Goal: Task Accomplishment & Management: Use online tool/utility

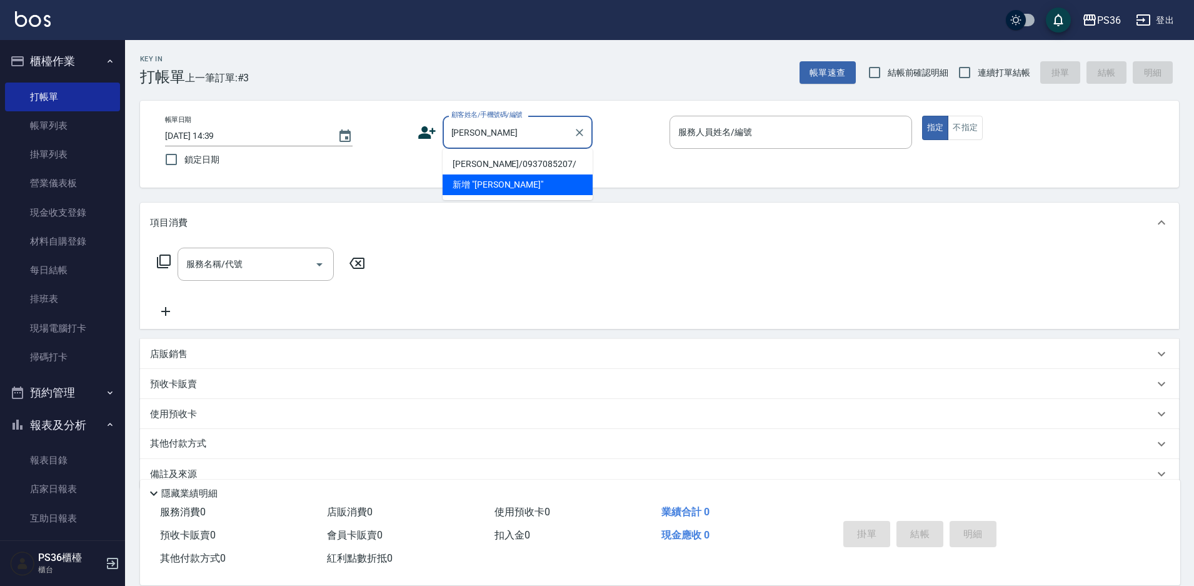
click at [503, 159] on li "[PERSON_NAME]/0937085207/" at bounding box center [518, 164] width 150 height 21
type input "[PERSON_NAME]/0937085207/"
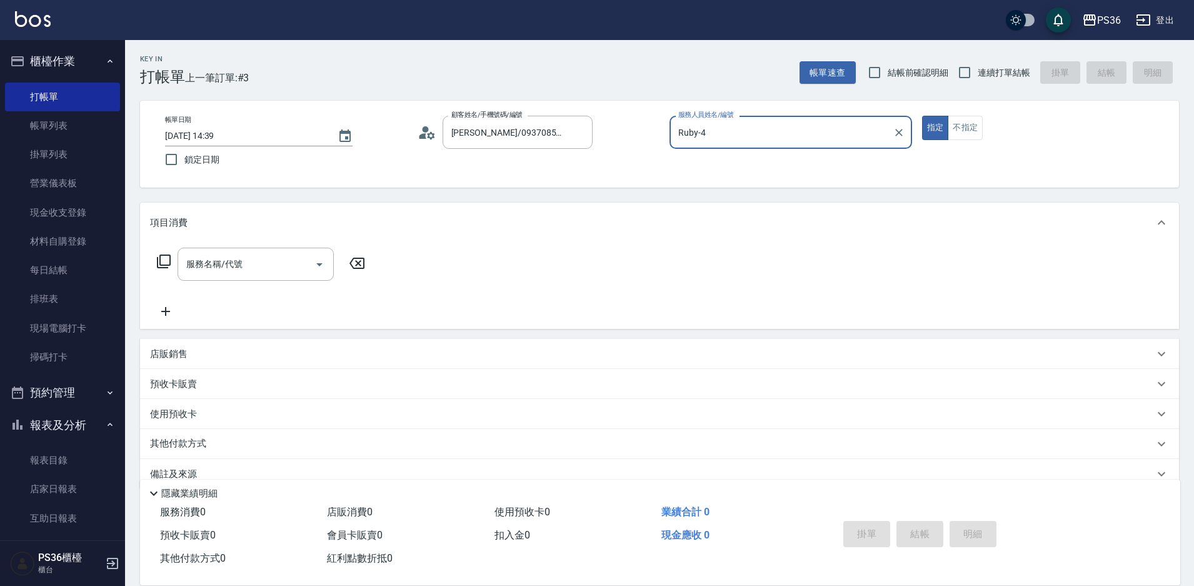
type input "Ruby-4"
click at [267, 262] on input "服務名稱/代號" at bounding box center [246, 264] width 126 height 22
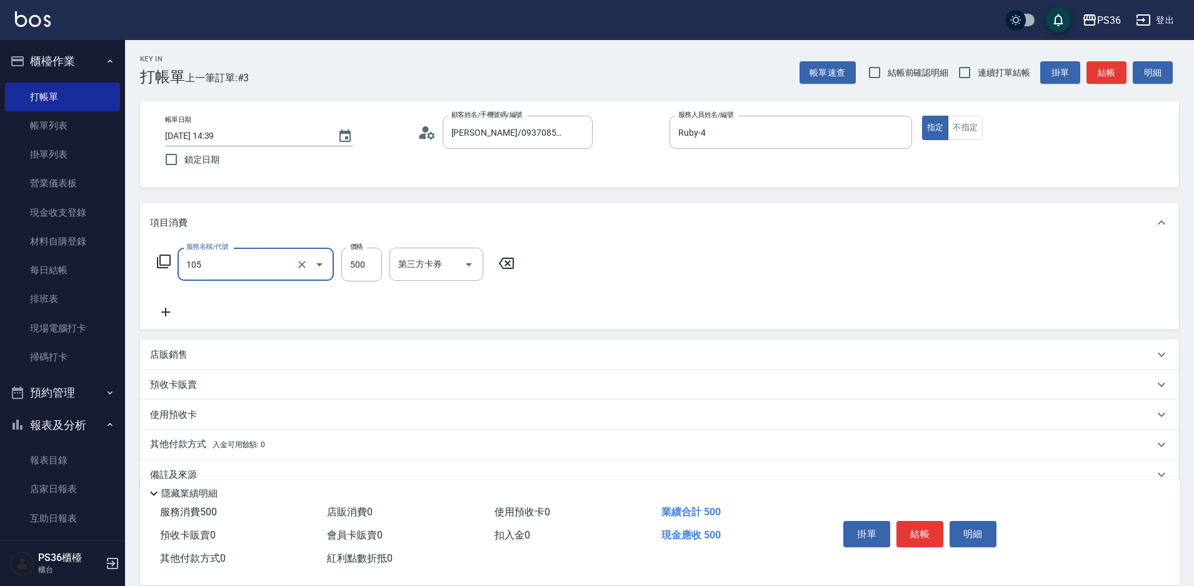
type input "A級單剪(105)"
click at [171, 305] on icon at bounding box center [165, 311] width 31 height 15
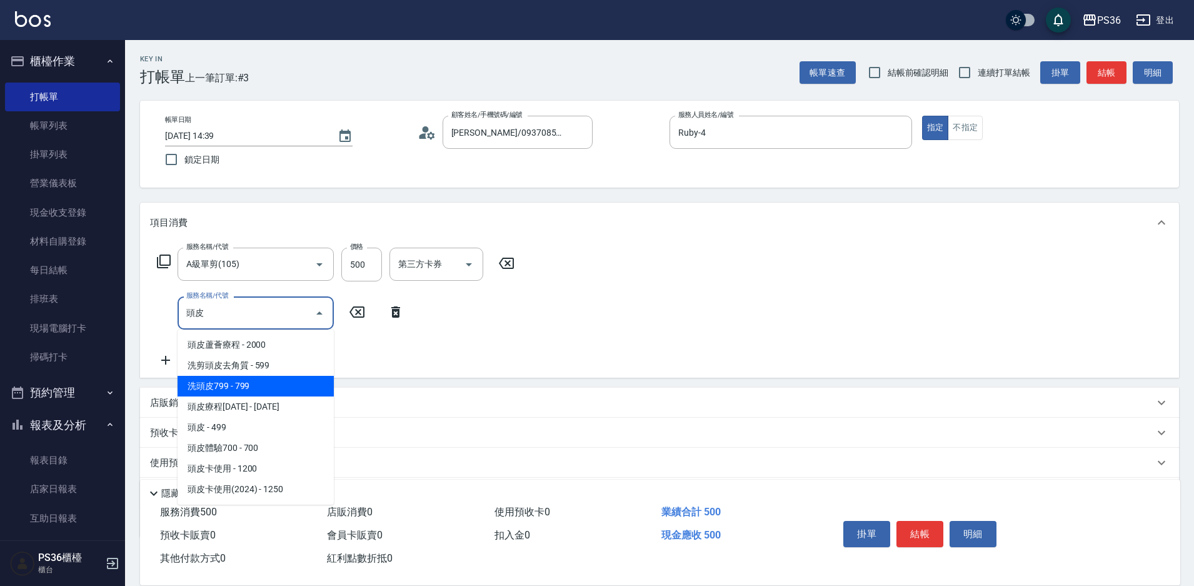
click at [268, 383] on span "洗頭皮799 - 799" at bounding box center [256, 386] width 156 height 21
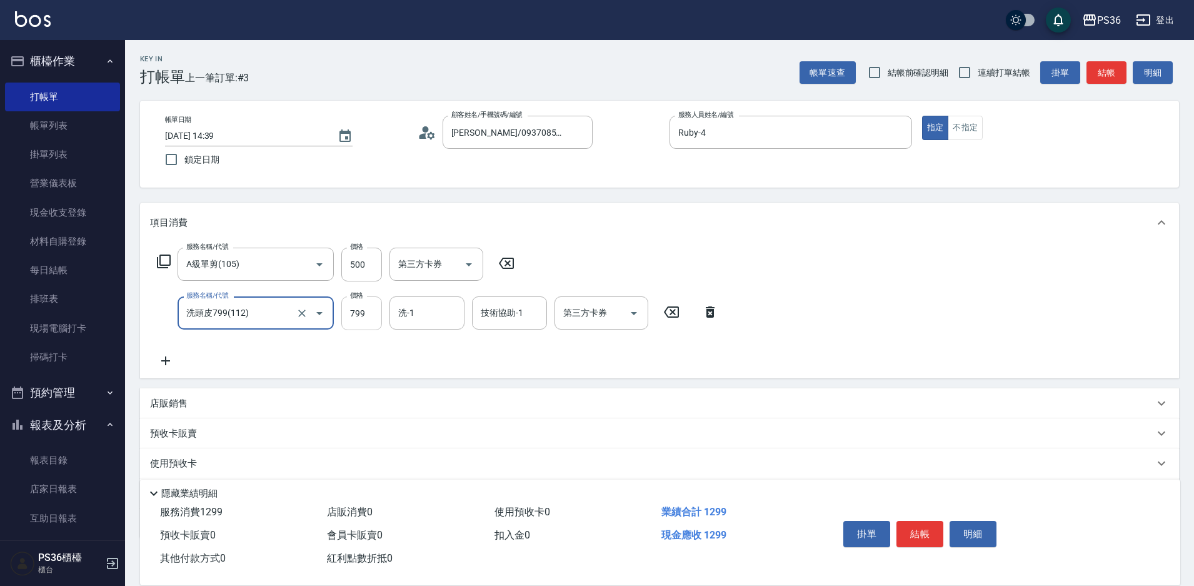
type input "洗頭皮799(112)"
click at [374, 311] on input "799" at bounding box center [361, 313] width 41 height 34
type input "899"
click at [912, 521] on button "結帳" at bounding box center [919, 534] width 47 height 26
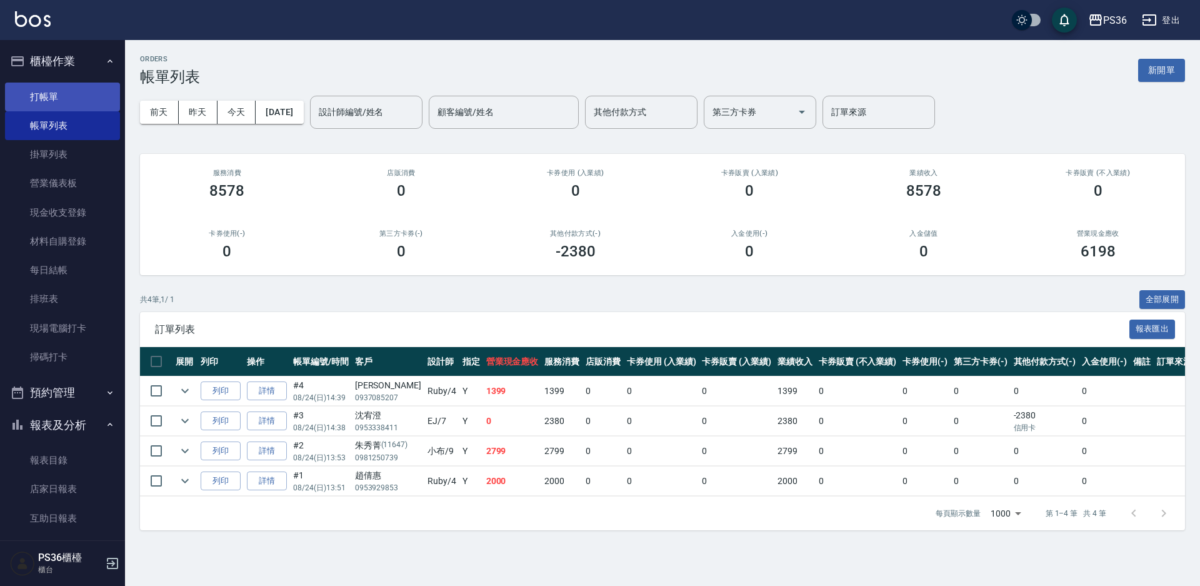
click at [57, 99] on link "打帳單" at bounding box center [62, 97] width 115 height 29
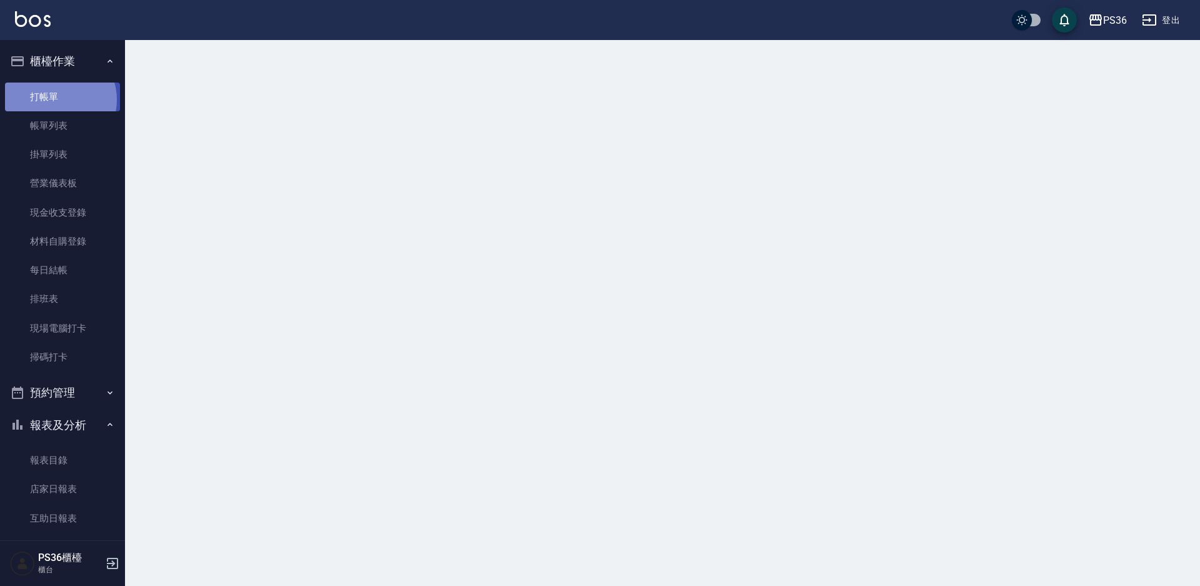
click at [57, 99] on link "打帳單" at bounding box center [62, 97] width 115 height 29
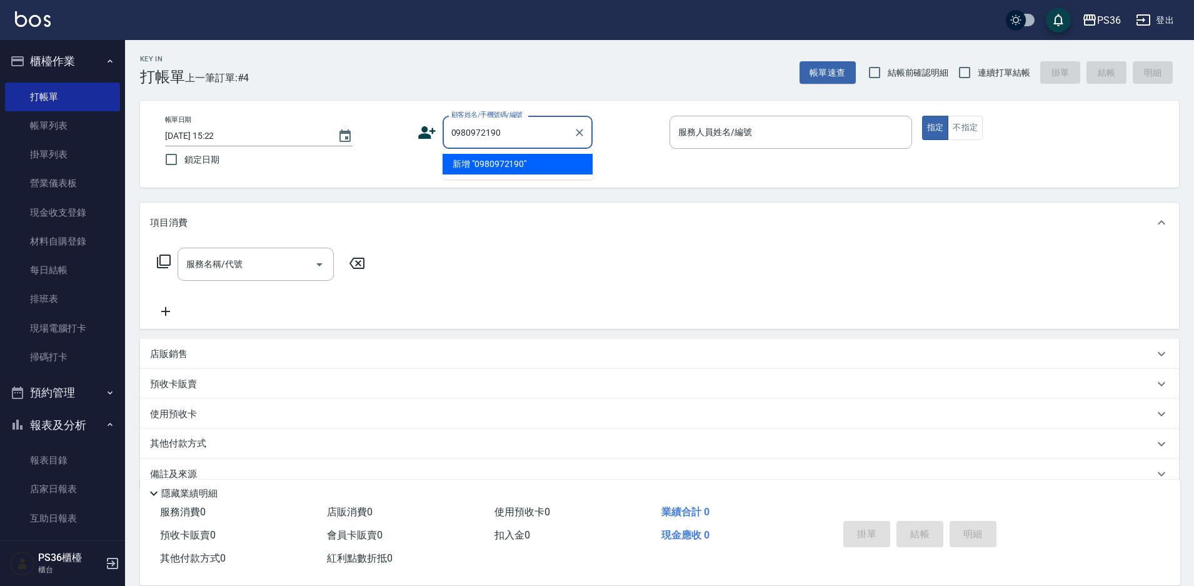
click at [461, 159] on li "新增 "0980972190"" at bounding box center [518, 164] width 150 height 21
type input "0980972190"
click at [421, 127] on icon at bounding box center [427, 132] width 19 height 19
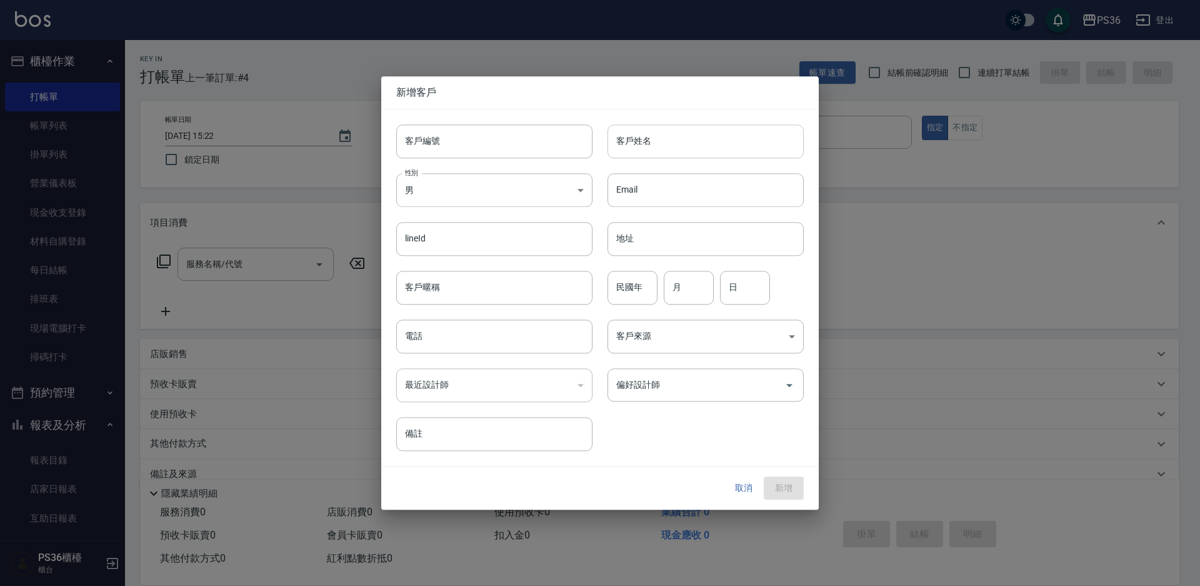
click at [688, 134] on input "客戶姓名" at bounding box center [706, 141] width 196 height 34
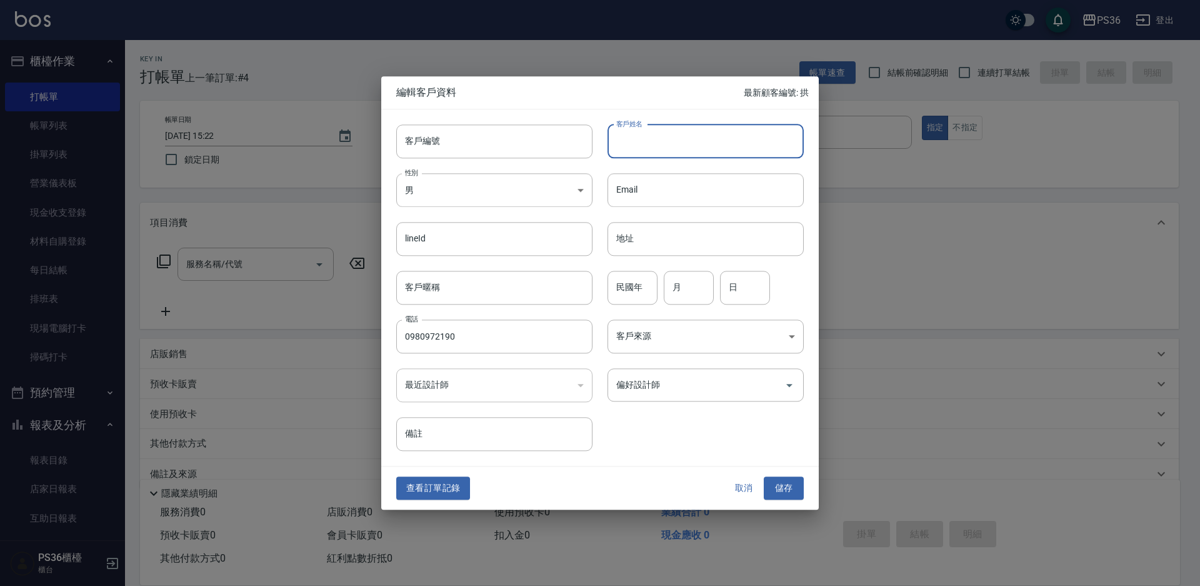
type input "0980972190"
type input "陳毓寧"
click at [724, 383] on input "偏好設計師" at bounding box center [696, 385] width 166 height 22
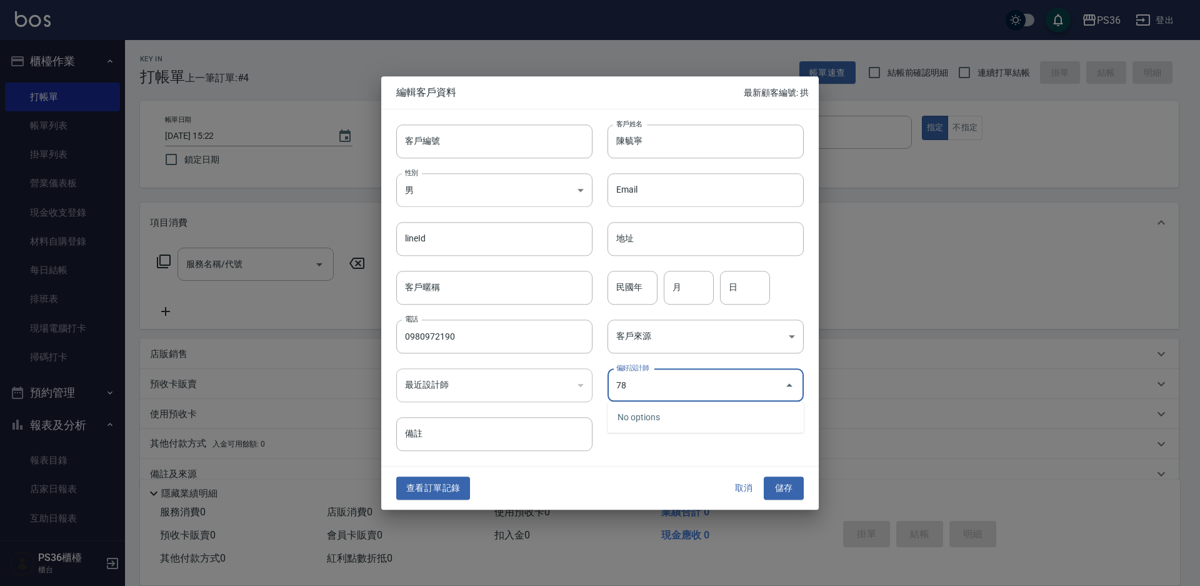
type input "78"
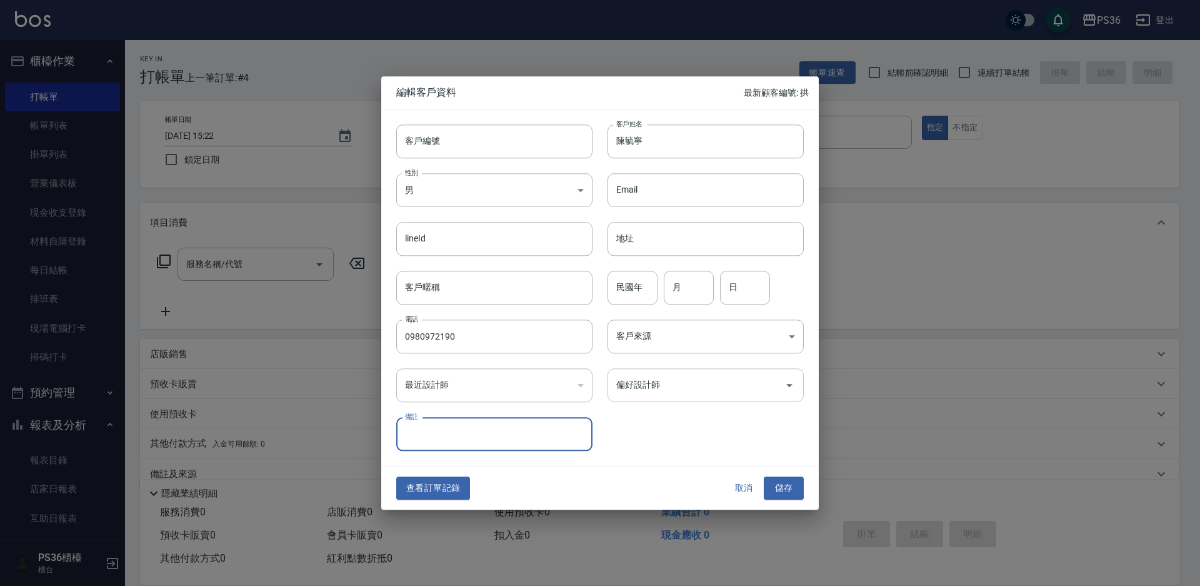
click at [668, 389] on input "偏好設計師" at bounding box center [696, 385] width 166 height 22
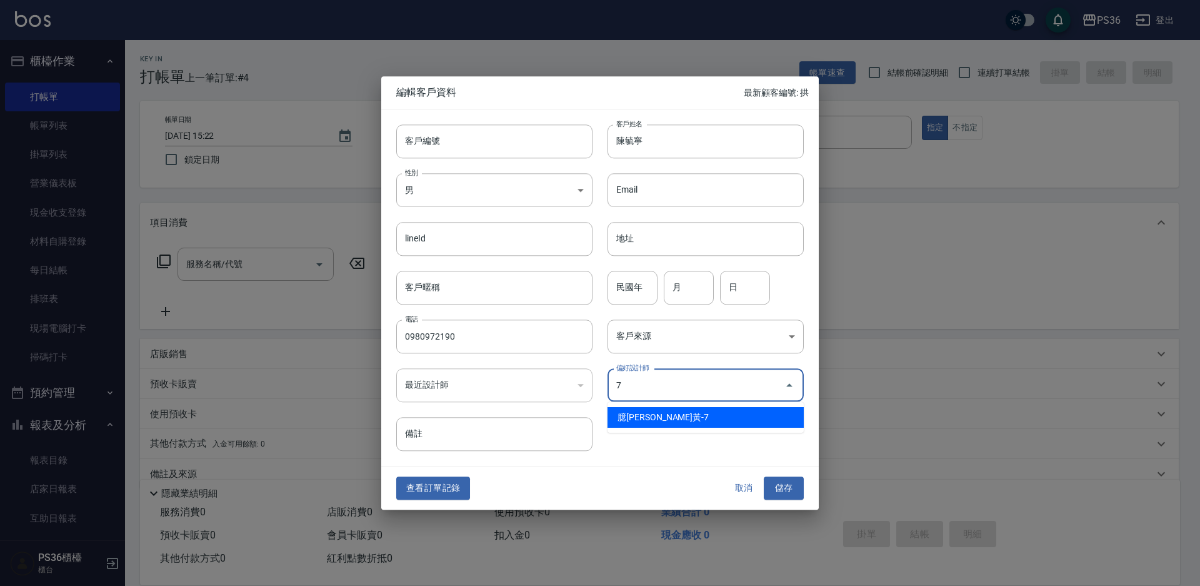
type input "臆[PERSON_NAME]"
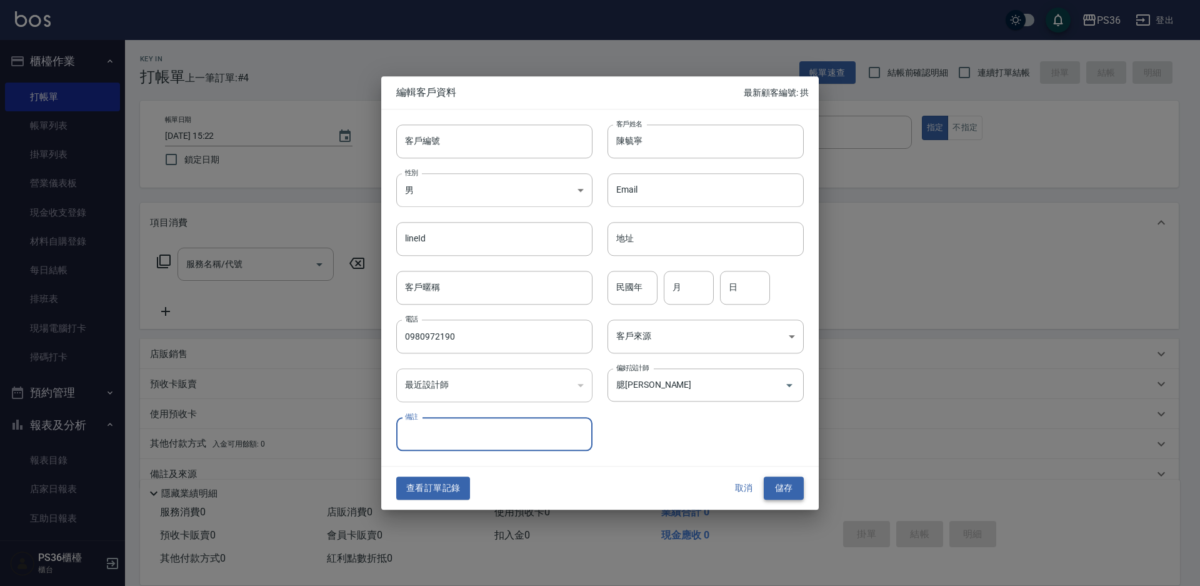
click at [796, 489] on button "儲存" at bounding box center [784, 488] width 40 height 23
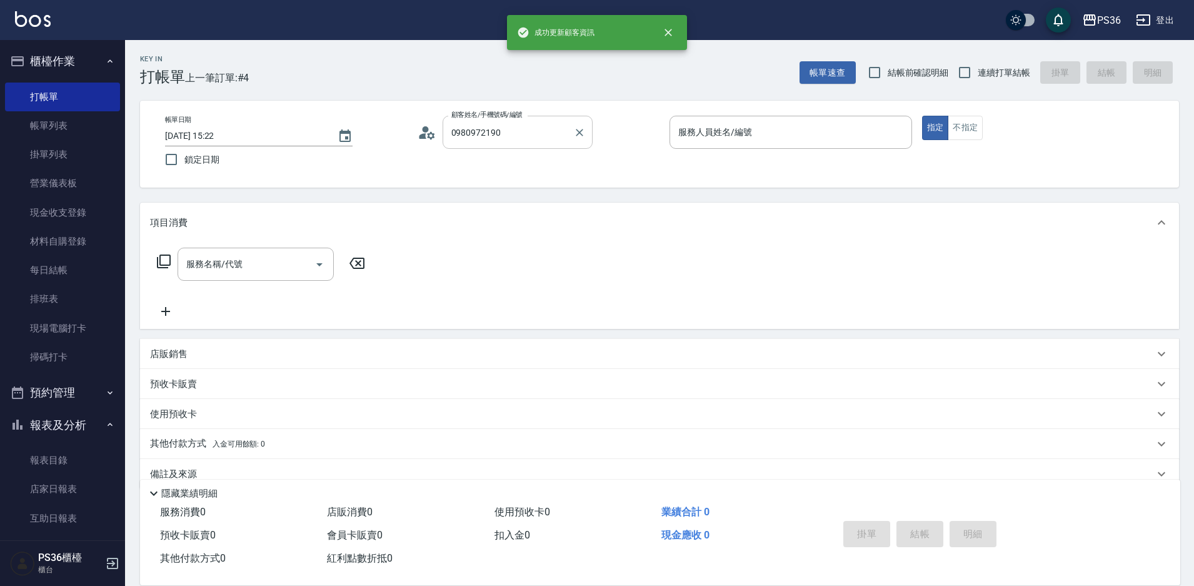
click at [530, 140] on input "0980972190" at bounding box center [508, 132] width 120 height 22
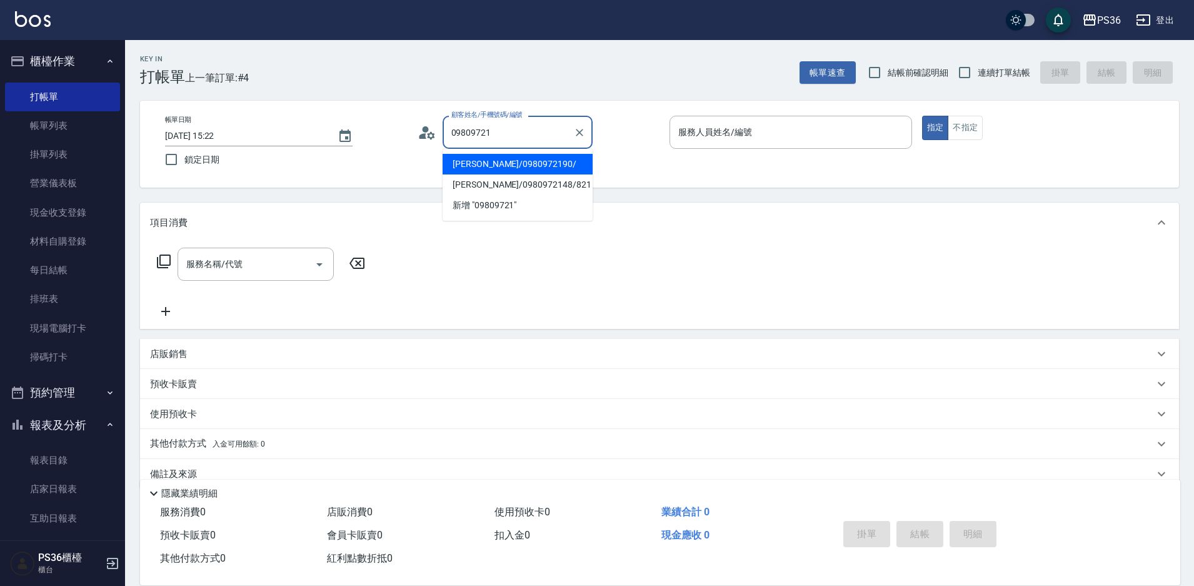
click at [484, 161] on li "[PERSON_NAME]/0980972190/" at bounding box center [518, 164] width 150 height 21
type input "[PERSON_NAME]/0980972190/"
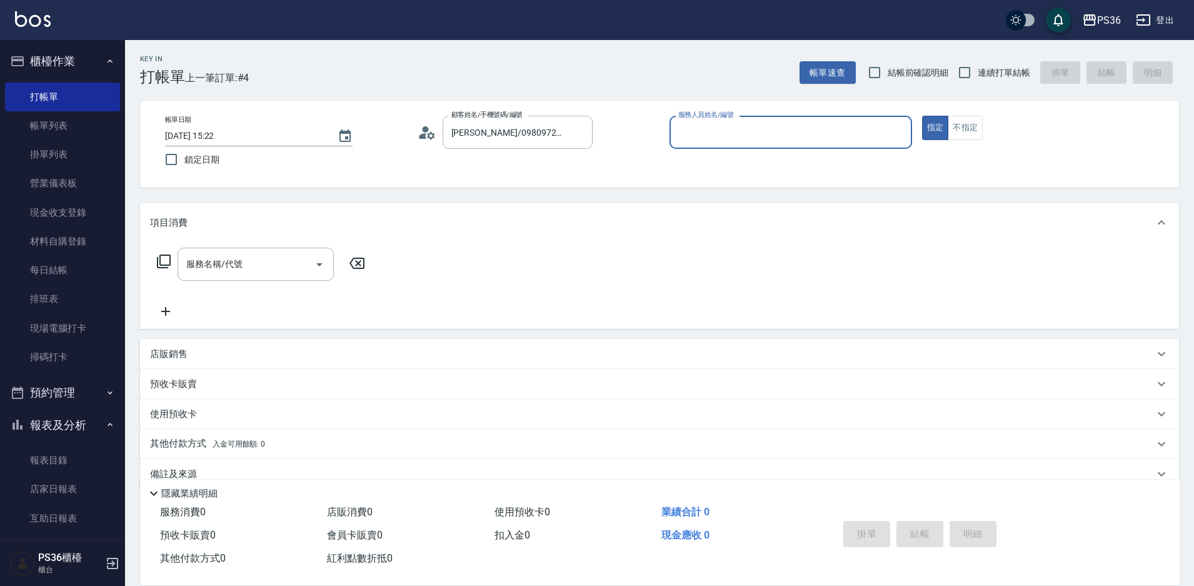
type input "EJ-7"
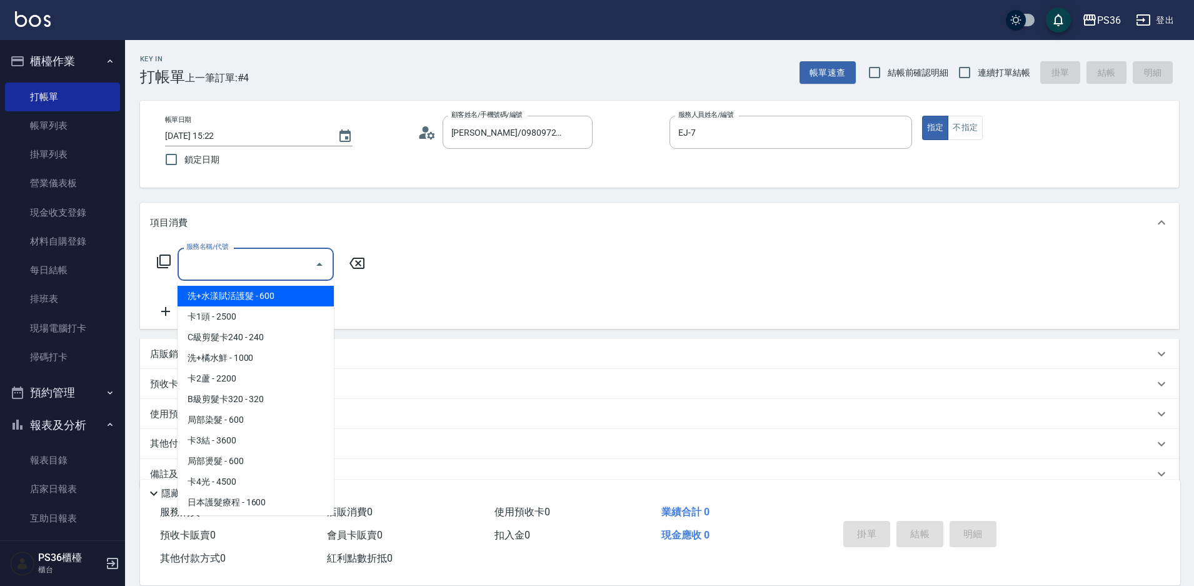
click at [267, 271] on input "服務名稱/代號" at bounding box center [246, 264] width 126 height 22
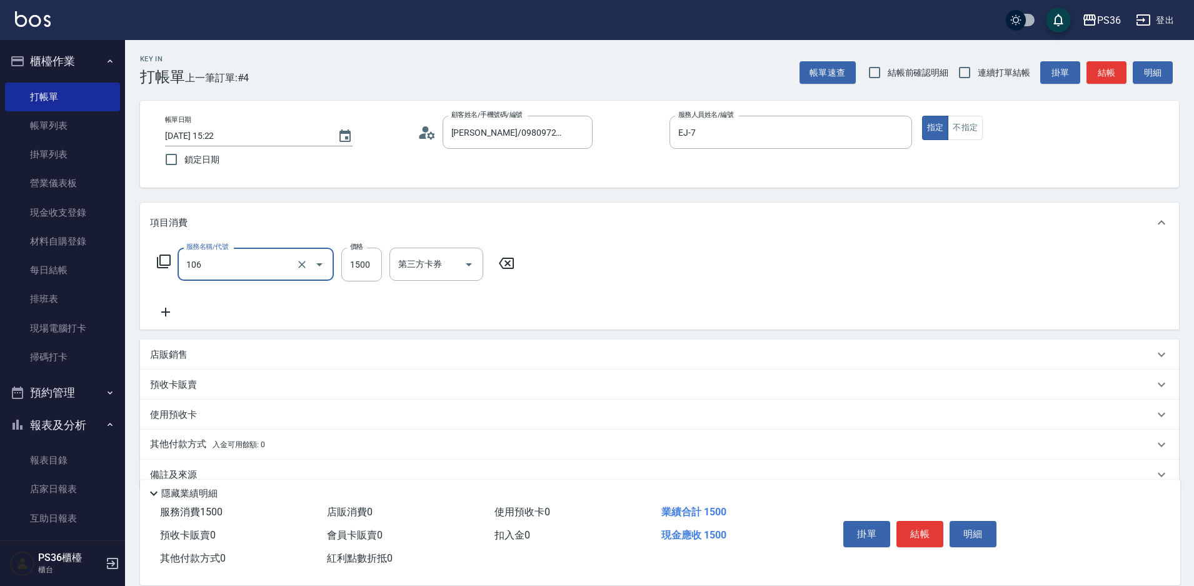
type input "頂級染髮(106)"
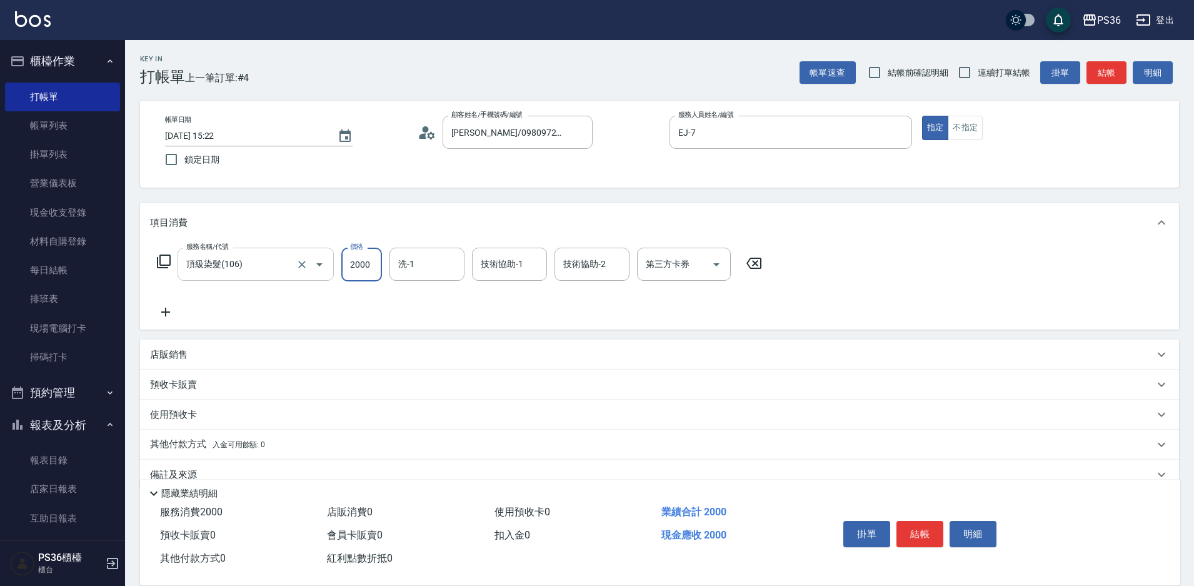
type input "2000"
type input "酪梨-21"
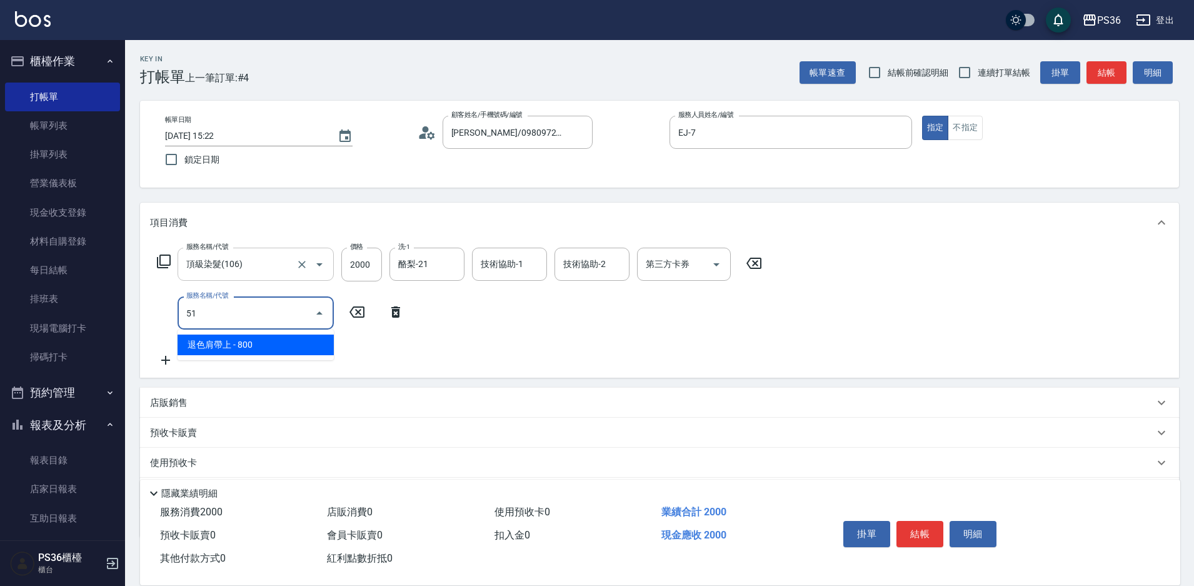
type input "5"
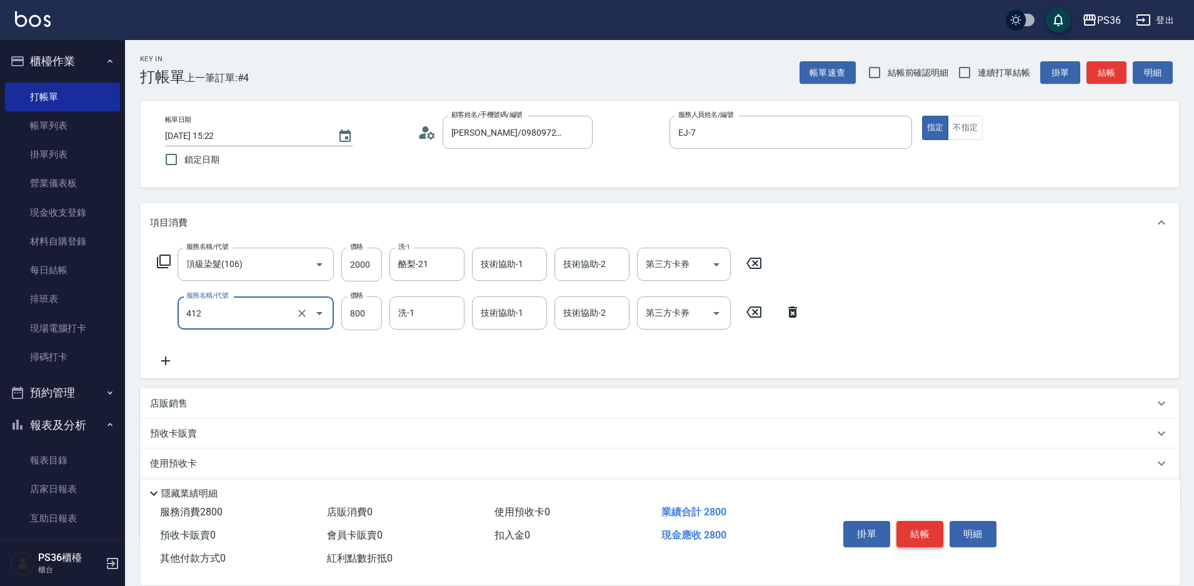
type input "長度肩帶上(412)"
click at [914, 529] on button "結帳" at bounding box center [919, 534] width 47 height 26
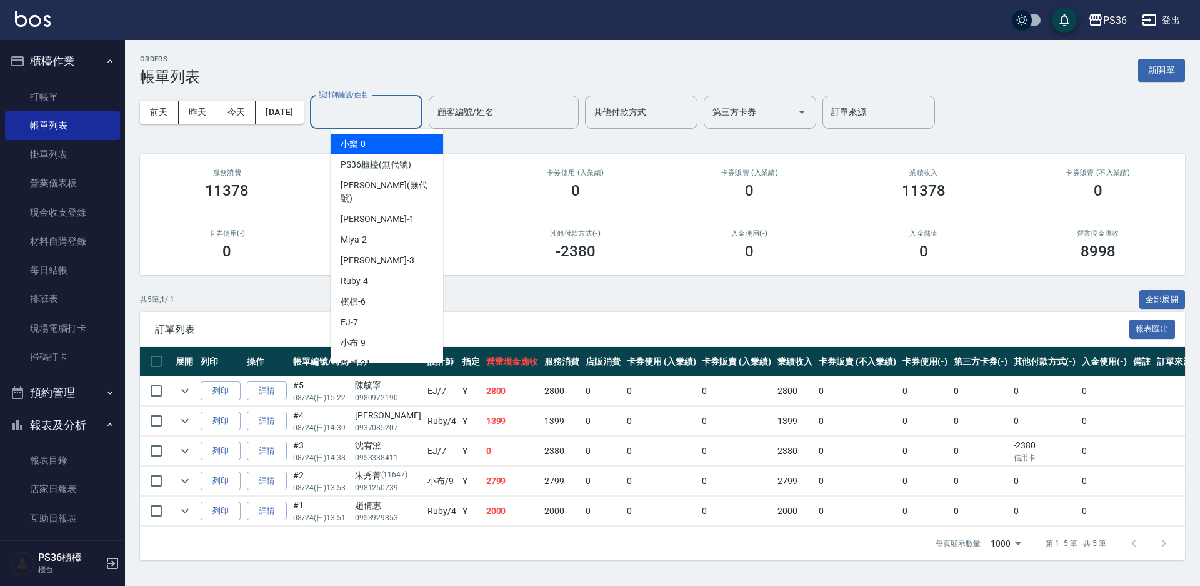
click at [351, 114] on input "設計師編號/姓名" at bounding box center [366, 112] width 101 height 22
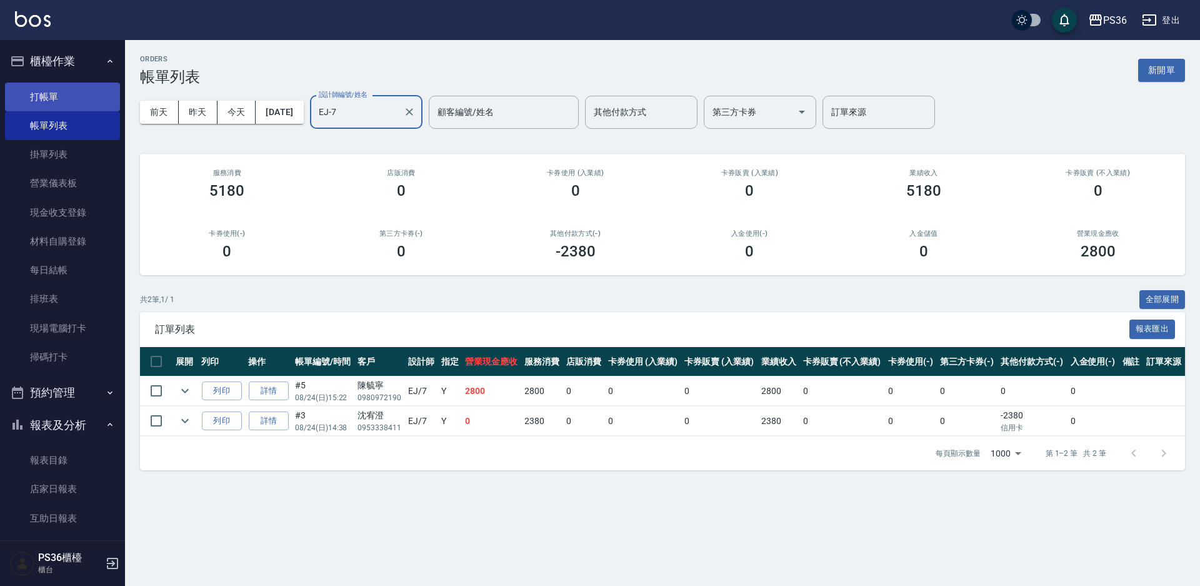
type input "EJ-7"
click at [44, 103] on link "打帳單" at bounding box center [62, 97] width 115 height 29
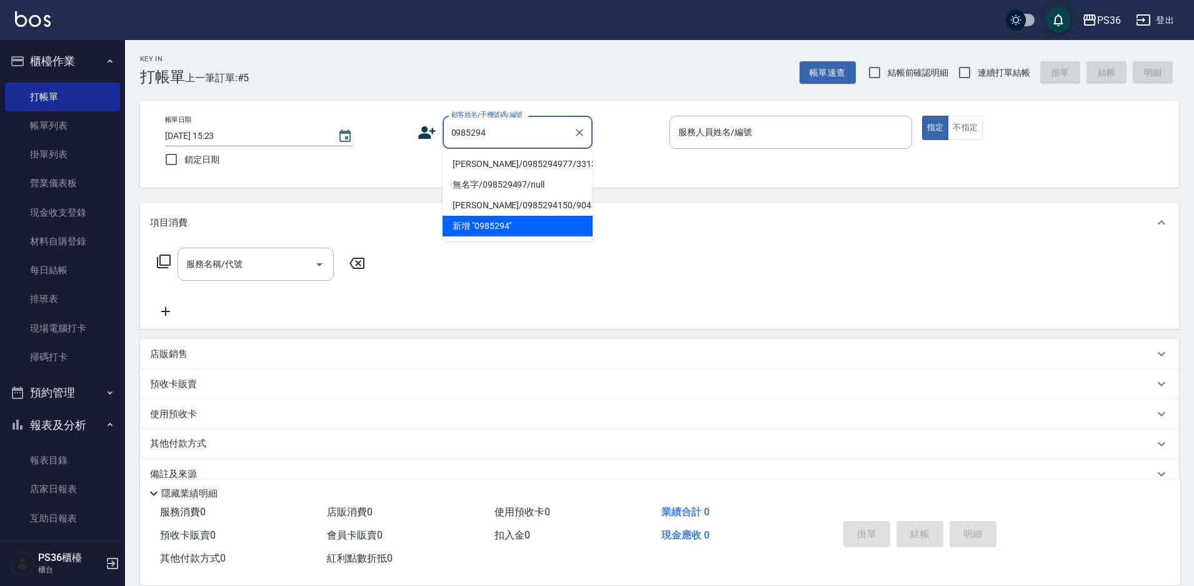
click at [477, 163] on li "[PERSON_NAME]/0985294977/331350" at bounding box center [518, 164] width 150 height 21
type input "[PERSON_NAME]/0985294977/331350"
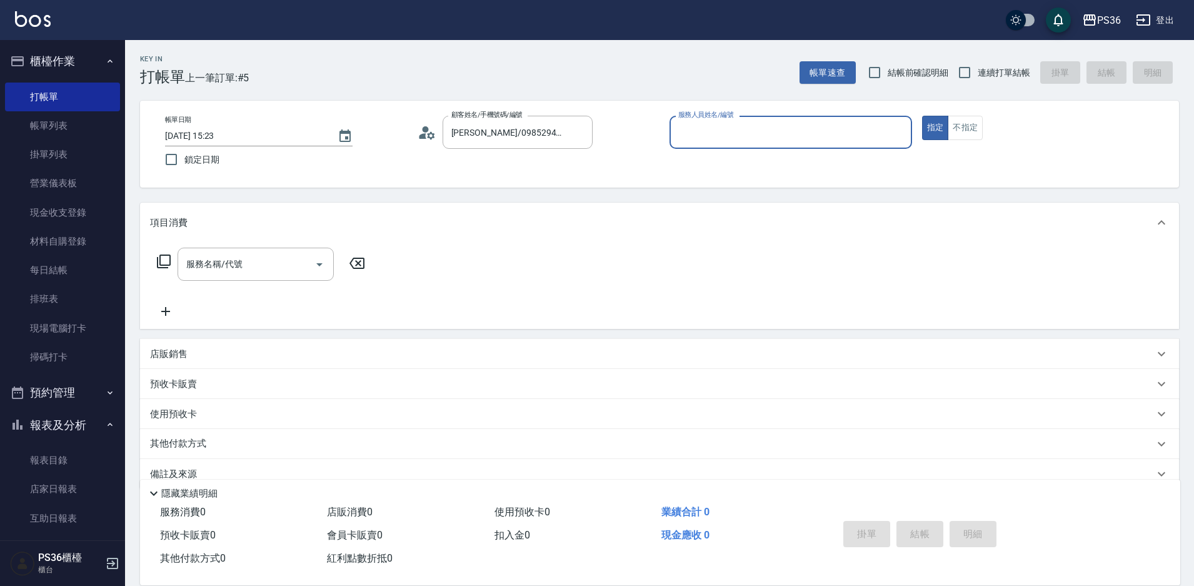
type input "[PERSON_NAME]-1"
click at [276, 262] on input "服務名稱/代號" at bounding box center [246, 264] width 126 height 22
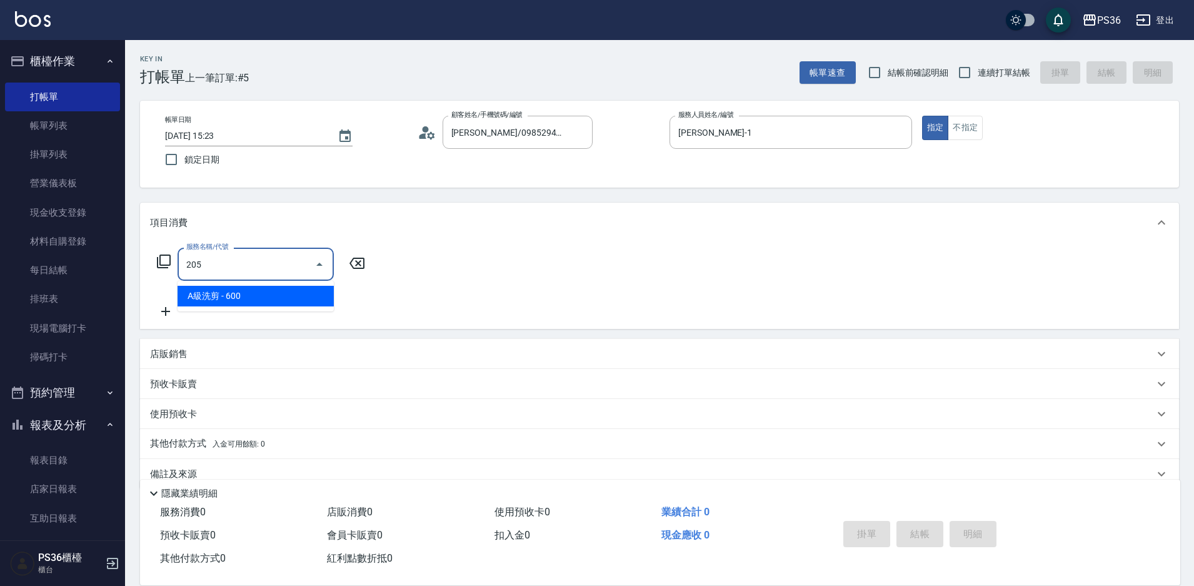
type input "A級洗剪(205)"
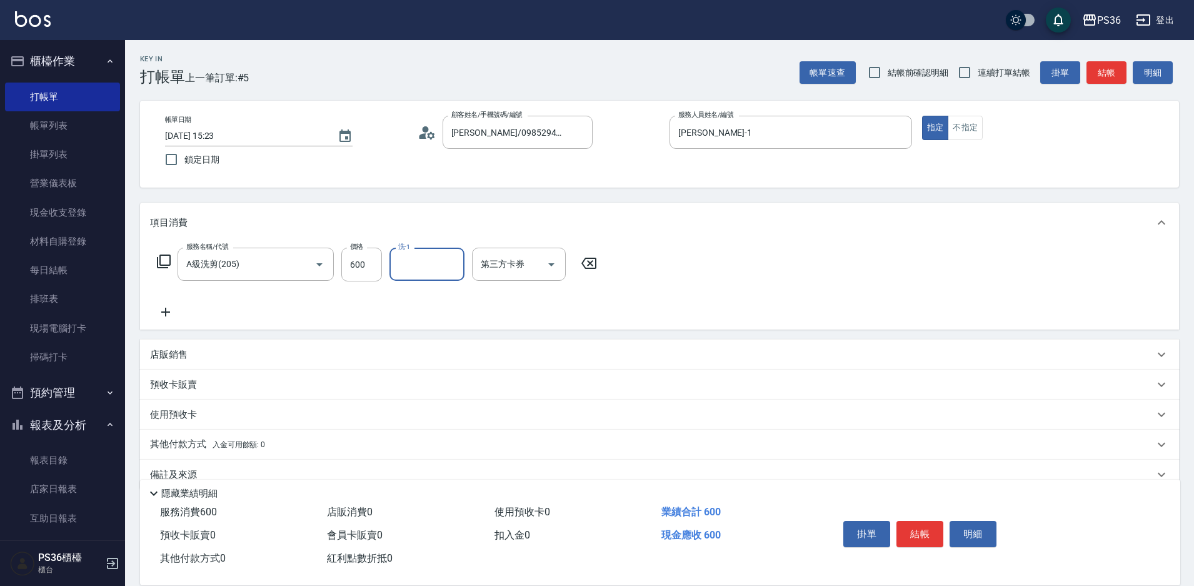
click at [164, 308] on icon at bounding box center [165, 311] width 31 height 15
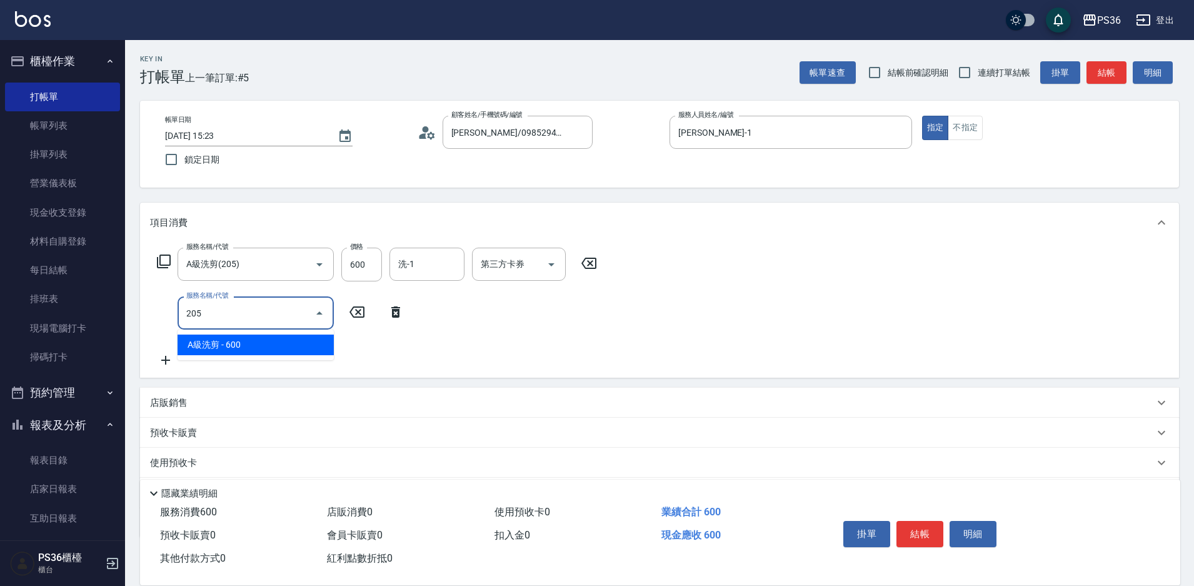
type input "A級洗剪(205)"
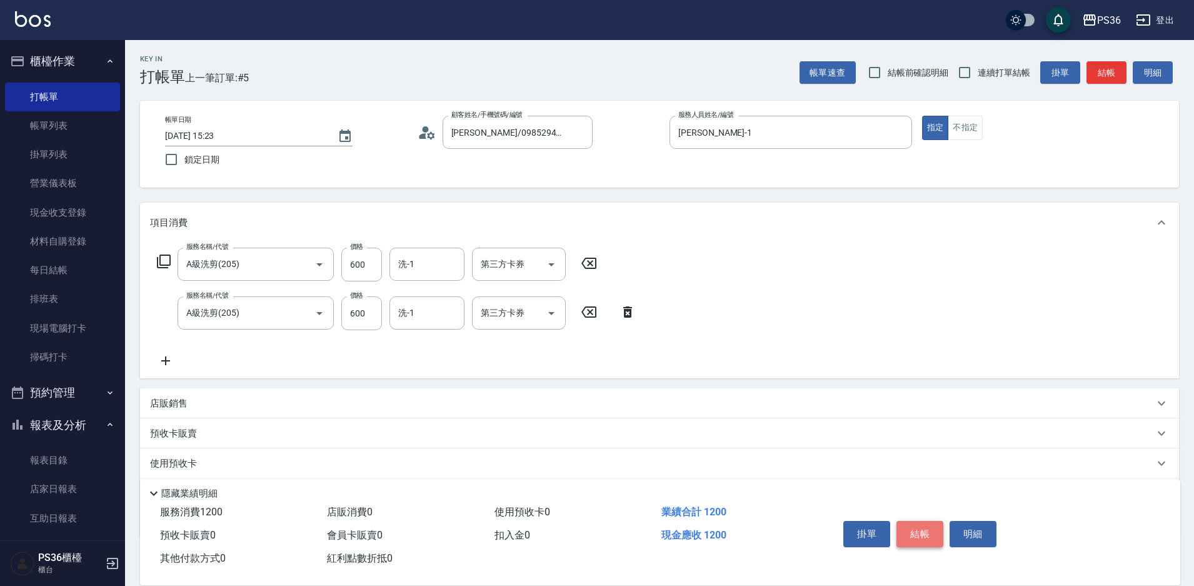
click at [931, 529] on button "結帳" at bounding box center [919, 534] width 47 height 26
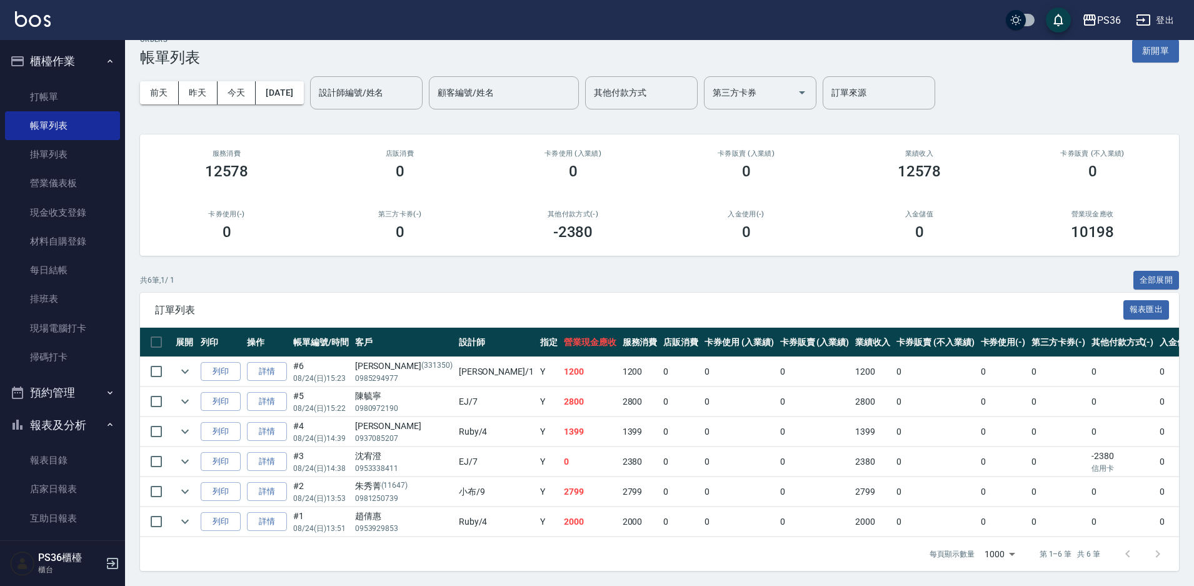
scroll to position [30, 0]
click at [261, 483] on link "詳情" at bounding box center [267, 491] width 40 height 19
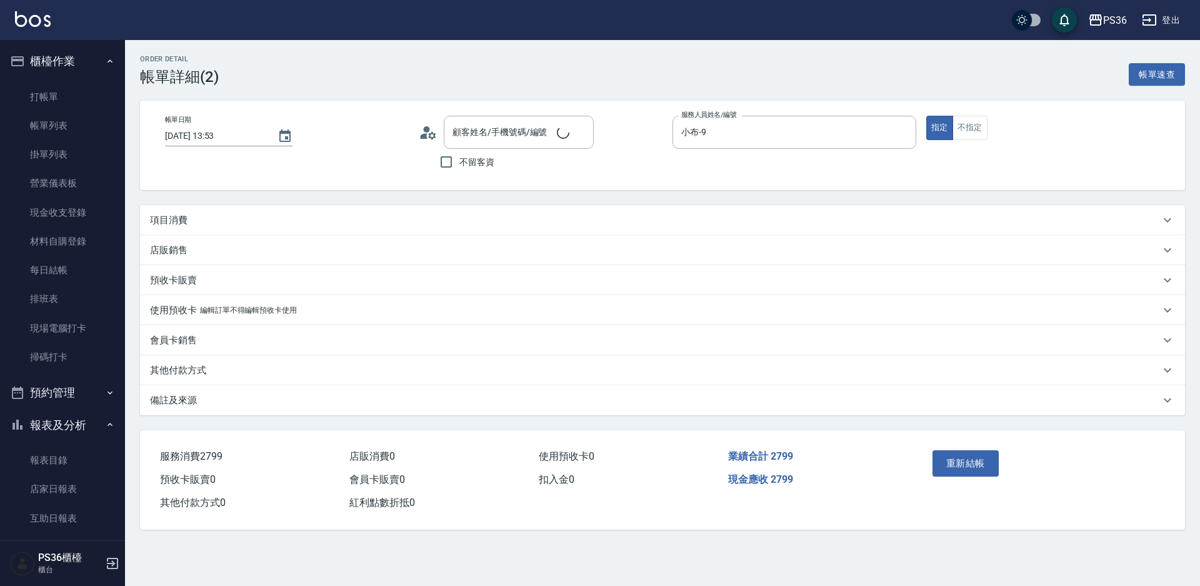
type input "[DATE] 13:53"
type input "小布-9"
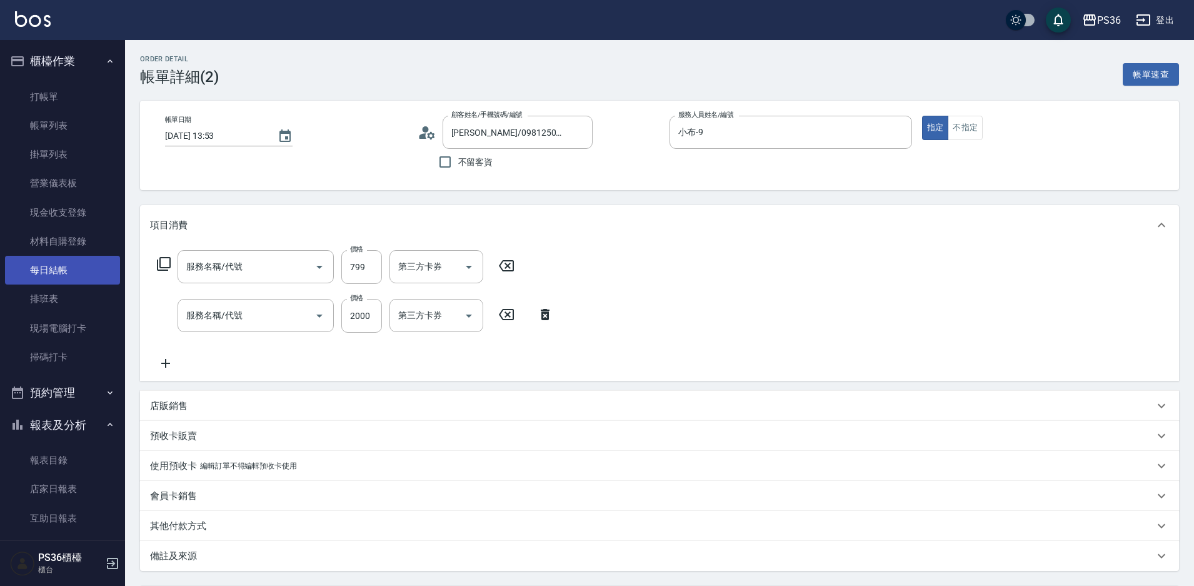
type input "[PERSON_NAME]/0981250739/11647"
type input "洗頭皮799(112)"
type input "拆接髮(402)"
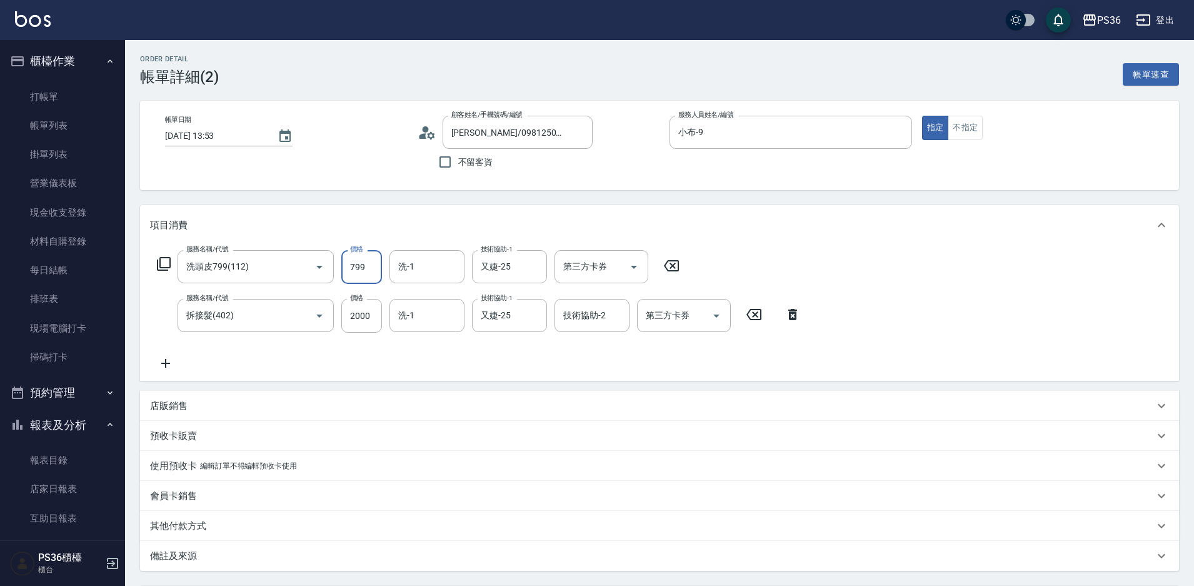
click at [354, 268] on input "799" at bounding box center [361, 267] width 41 height 34
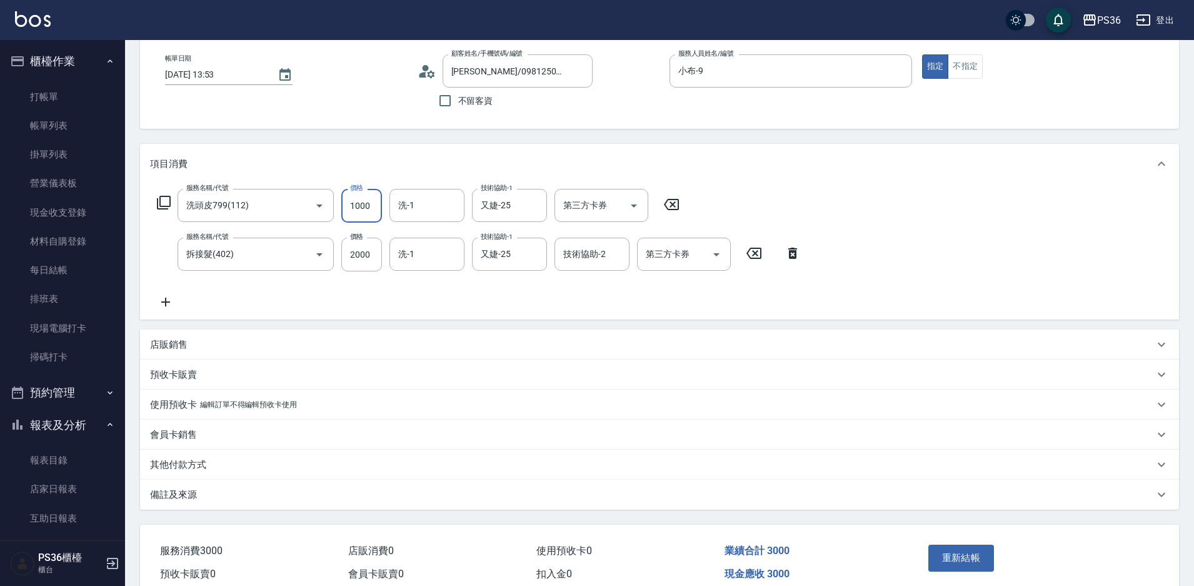
scroll to position [120, 0]
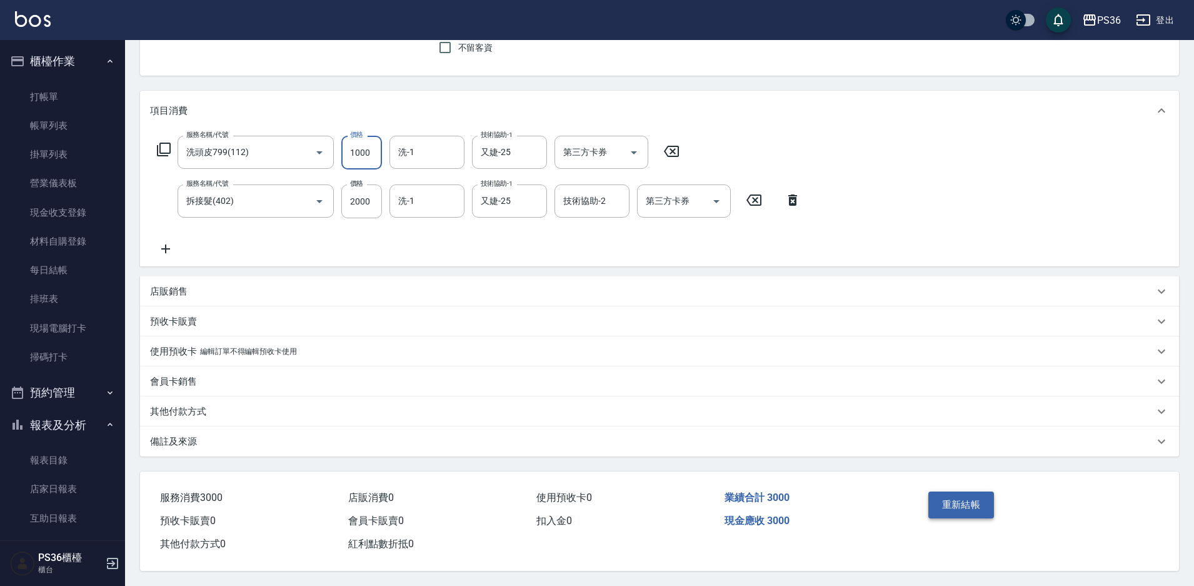
type input "1000"
click at [948, 494] on button "重新結帳" at bounding box center [961, 504] width 66 height 26
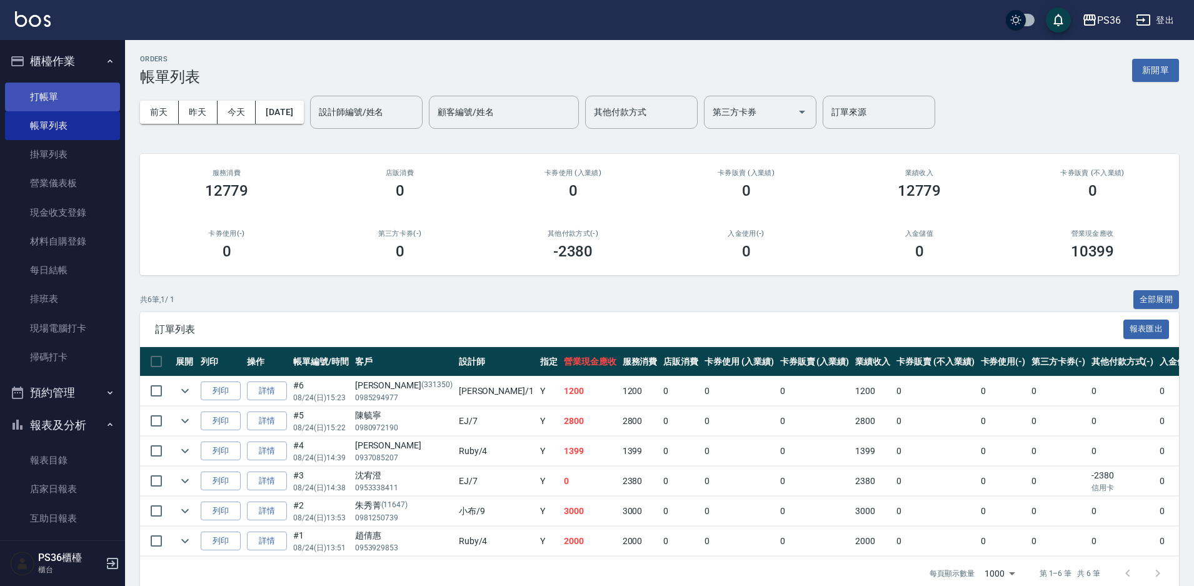
click at [78, 99] on link "打帳單" at bounding box center [62, 97] width 115 height 29
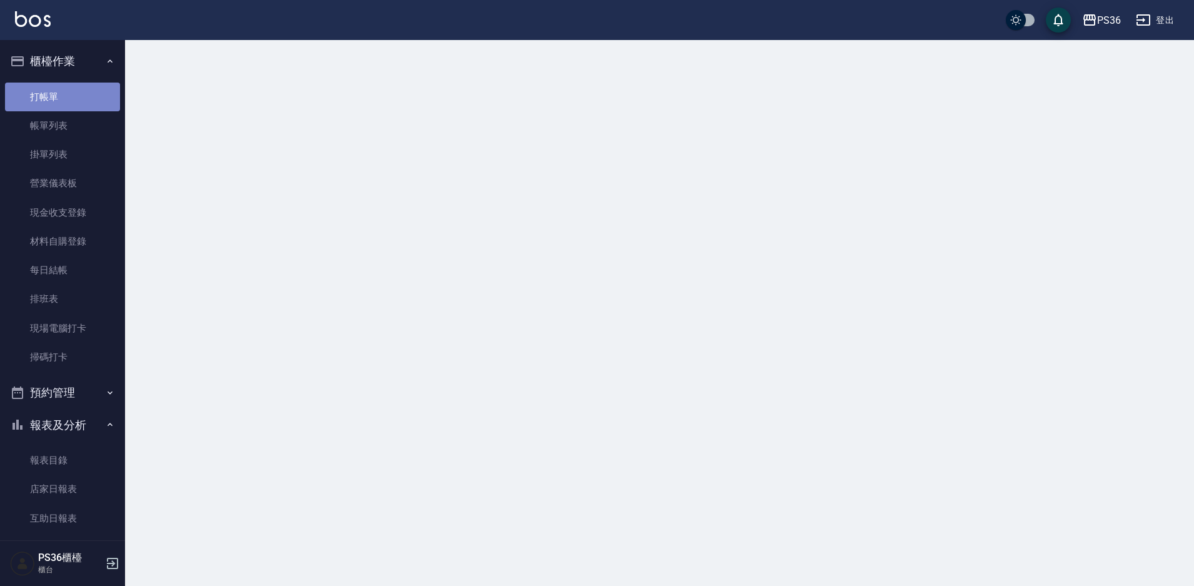
click at [78, 99] on link "打帳單" at bounding box center [62, 97] width 115 height 29
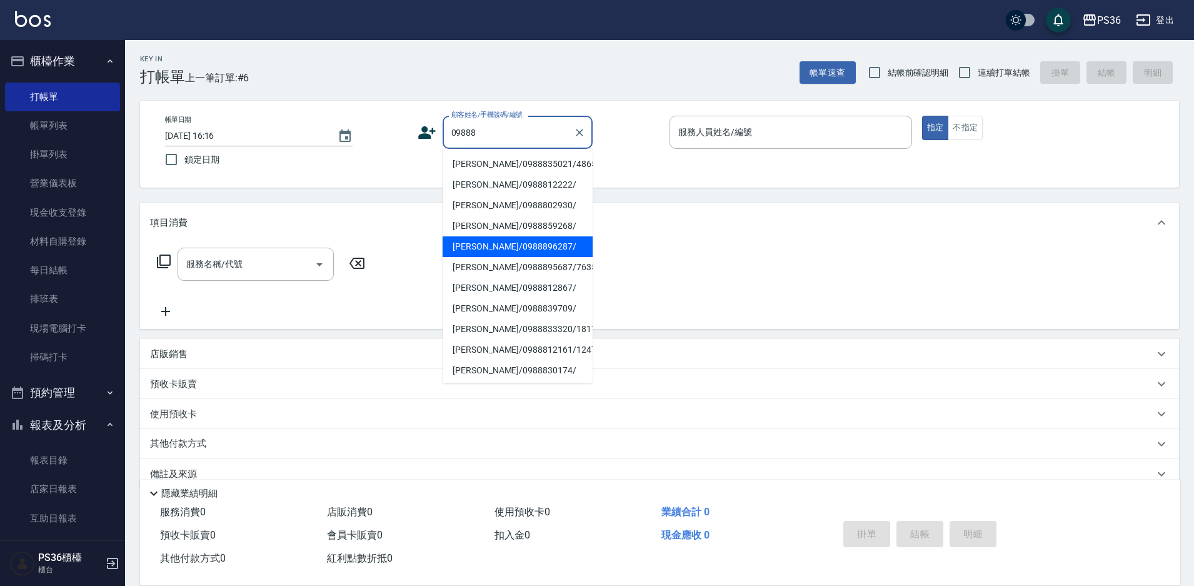
click at [523, 252] on li "[PERSON_NAME]/0988896287/" at bounding box center [518, 246] width 150 height 21
type input "[PERSON_NAME]/0988896287/"
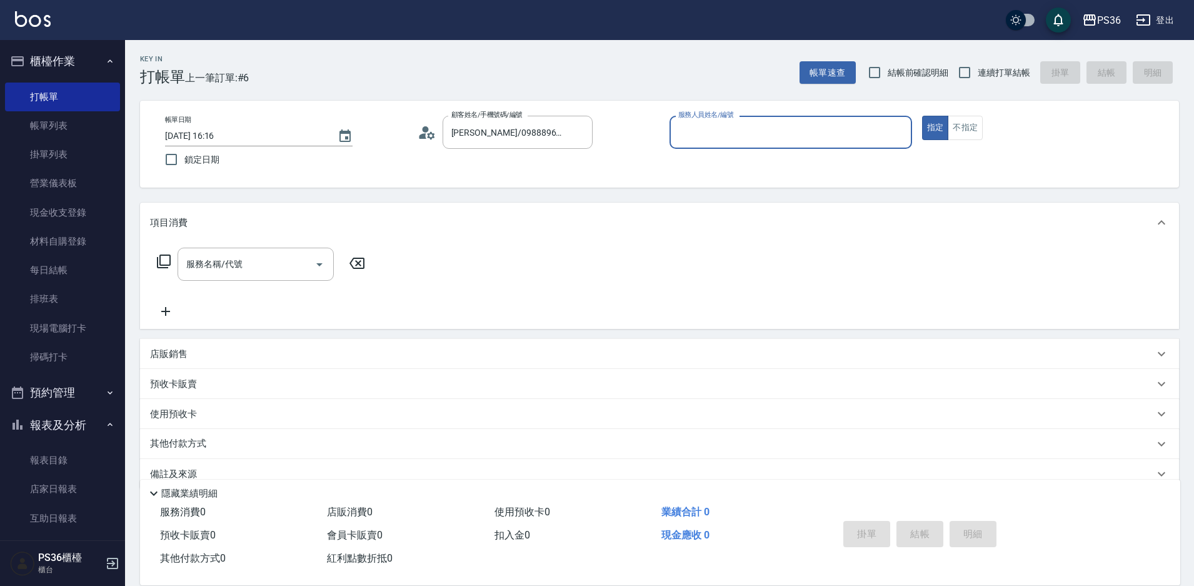
type input "EJ-7"
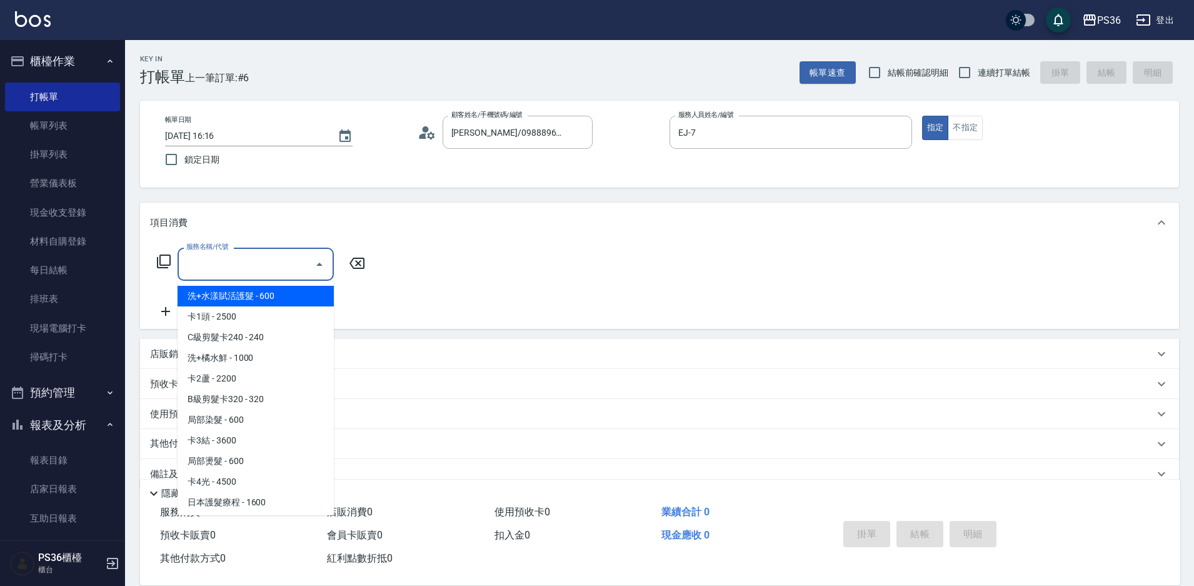
click at [199, 273] on input "服務名稱/代號" at bounding box center [246, 264] width 126 height 22
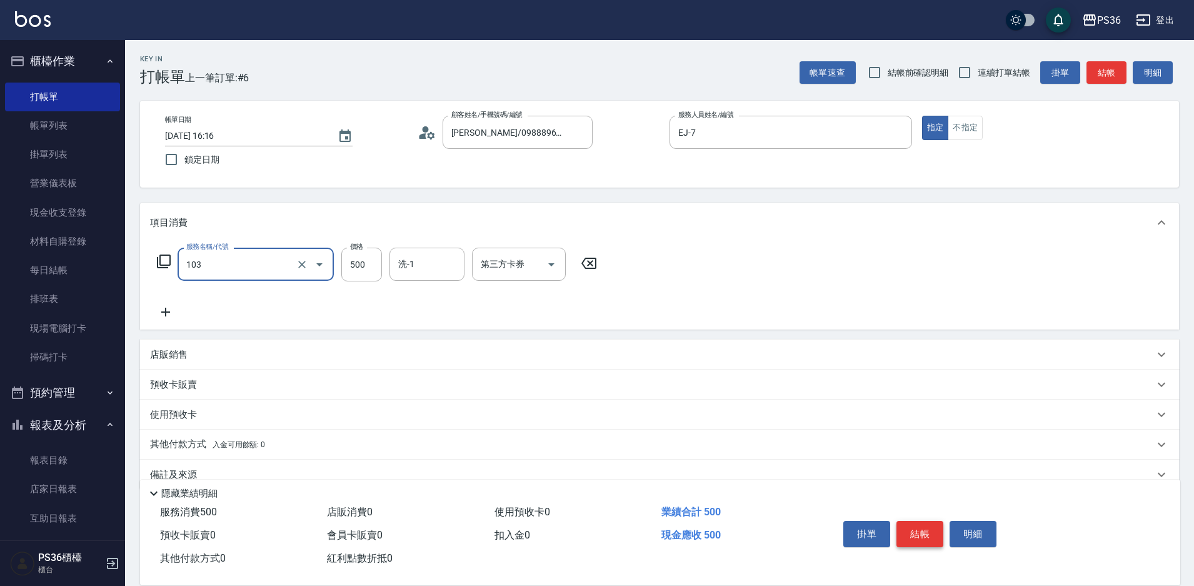
type input "B級洗剪(103)"
click at [923, 528] on button "結帳" at bounding box center [919, 534] width 47 height 26
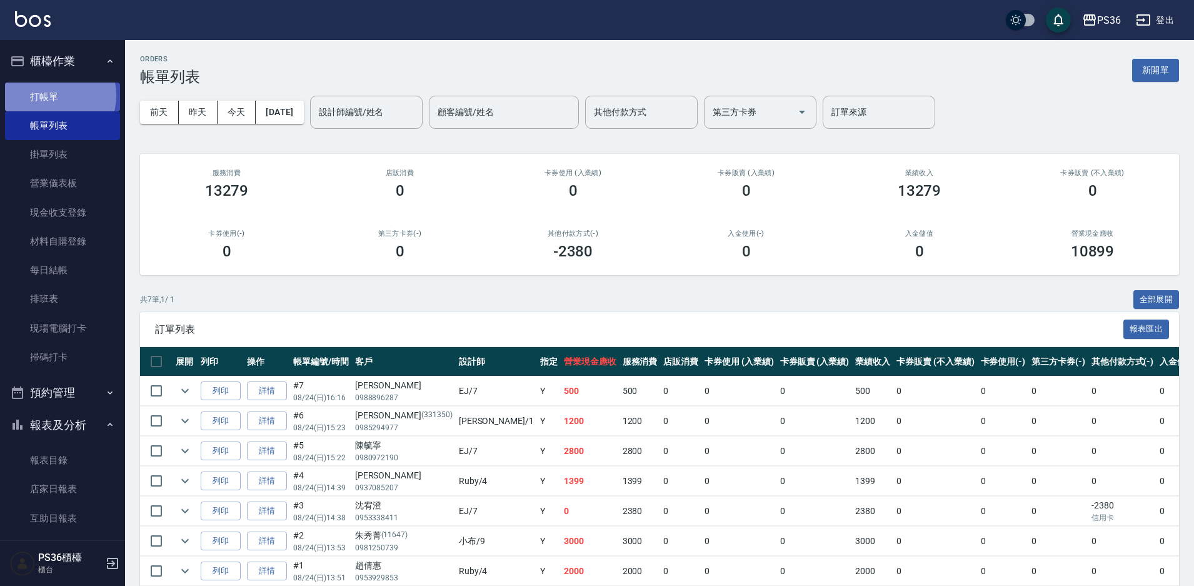
click at [51, 95] on link "打帳單" at bounding box center [62, 97] width 115 height 29
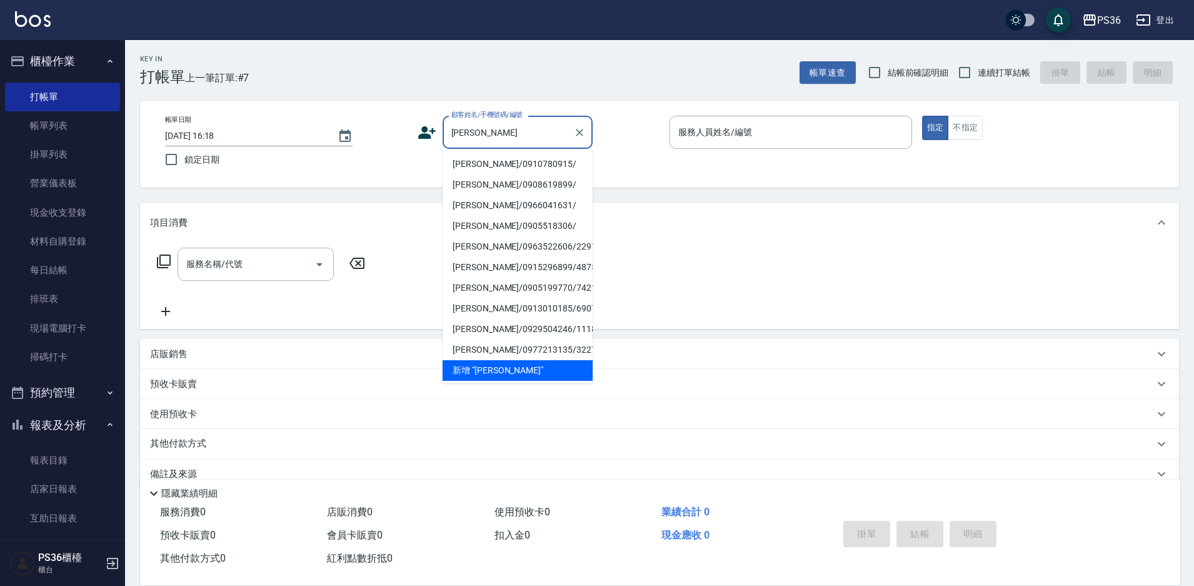
click at [493, 158] on li "[PERSON_NAME]/0910780915/" at bounding box center [518, 164] width 150 height 21
type input "[PERSON_NAME]/0910780915/"
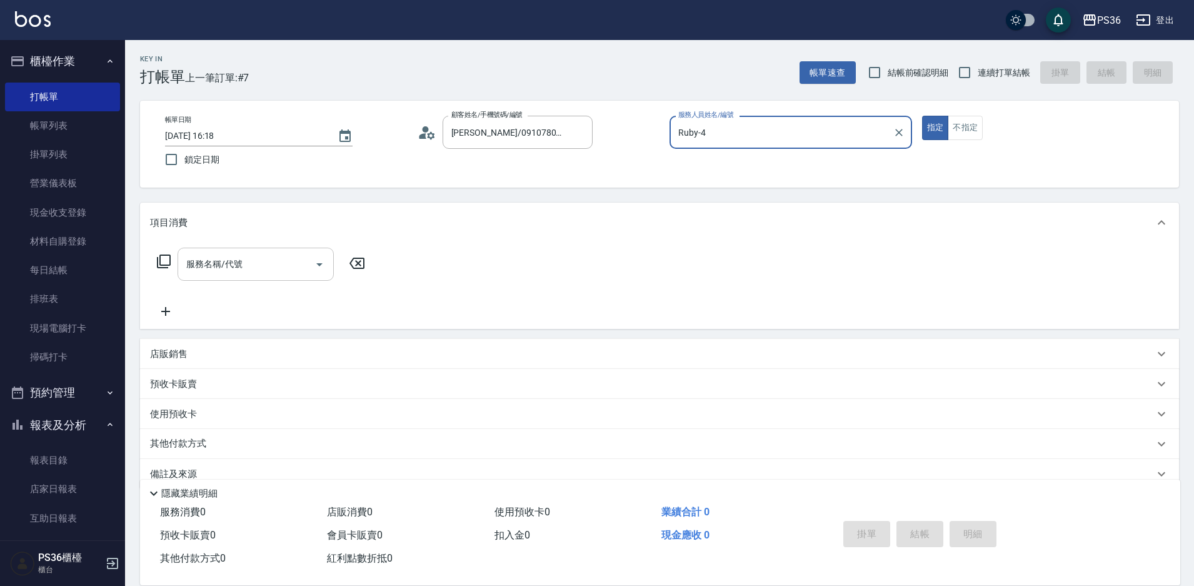
type input "Ruby-4"
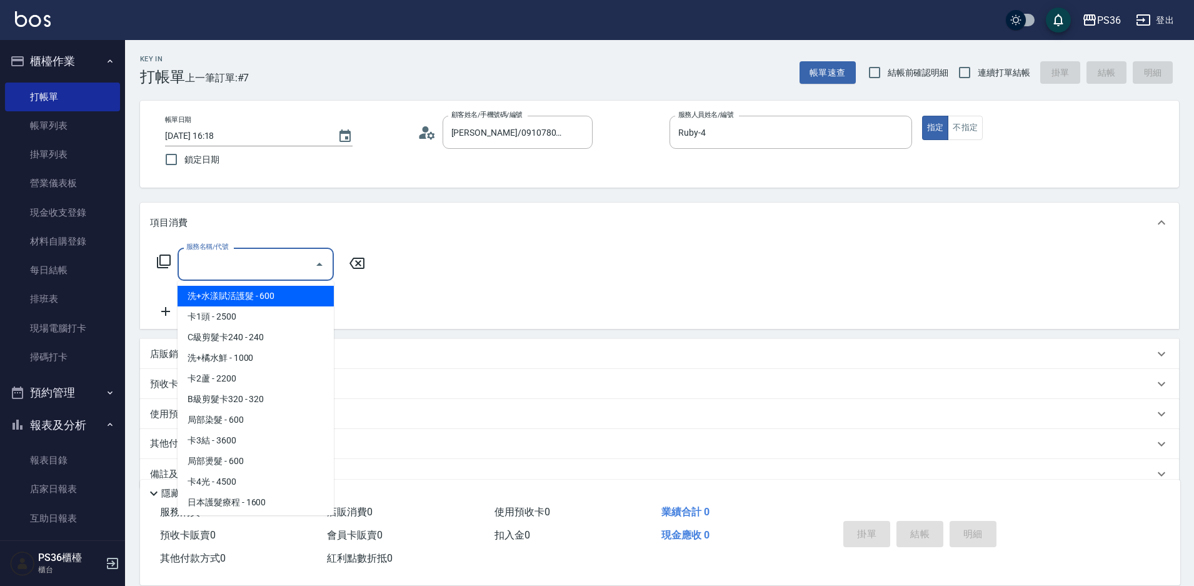
click at [201, 269] on input "服務名稱/代號" at bounding box center [246, 264] width 126 height 22
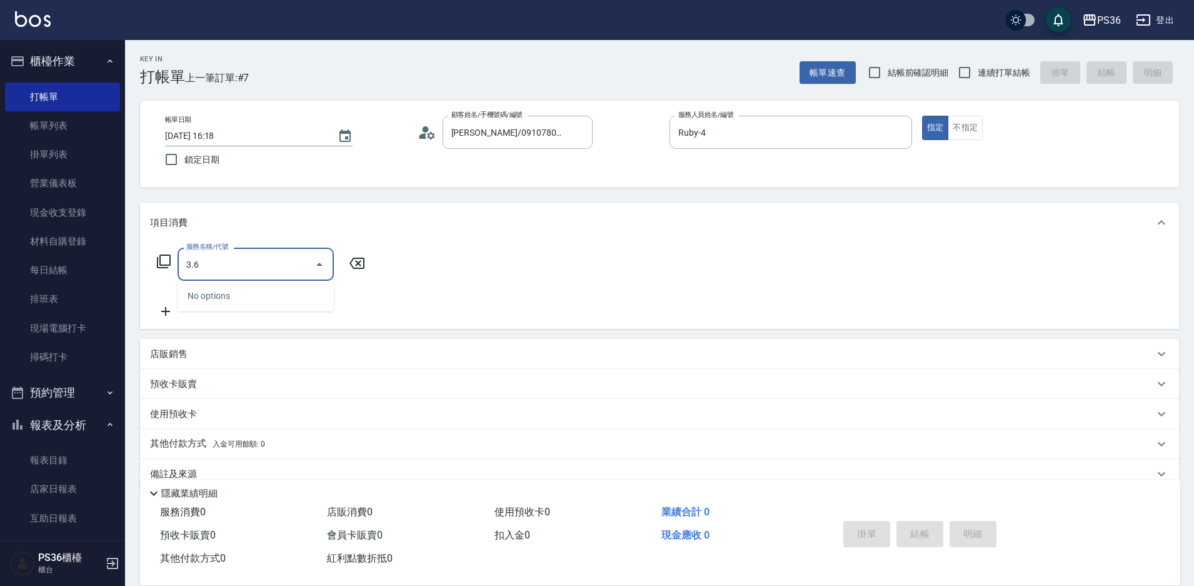
click at [230, 266] on input "3.6" at bounding box center [246, 264] width 126 height 22
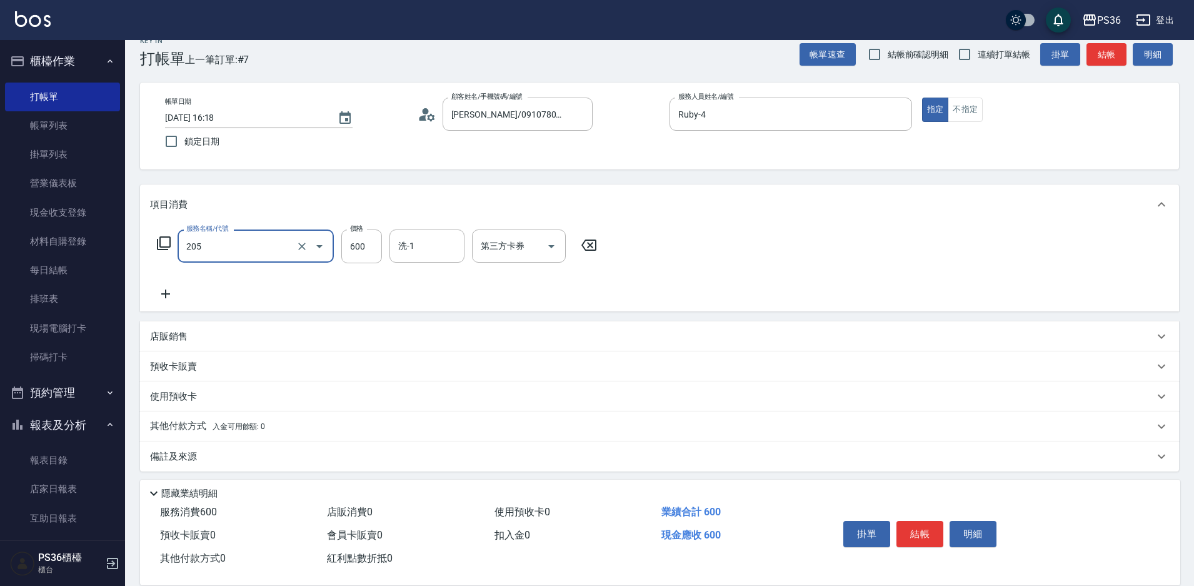
scroll to position [24, 0]
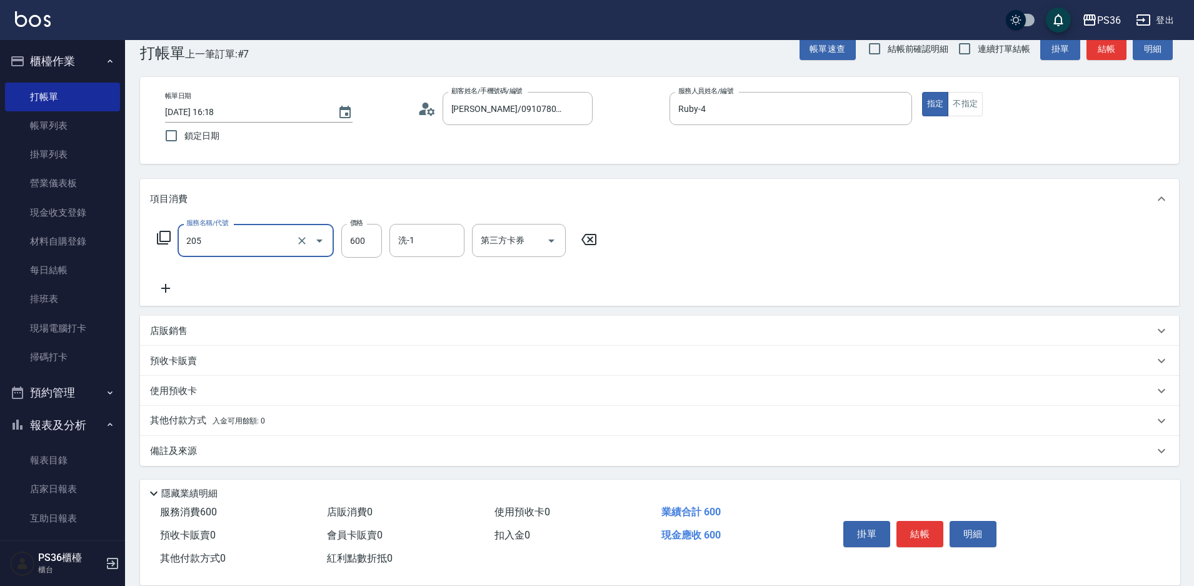
type input "A級洗剪(205)"
click at [194, 319] on div "店販銷售" at bounding box center [659, 331] width 1039 height 30
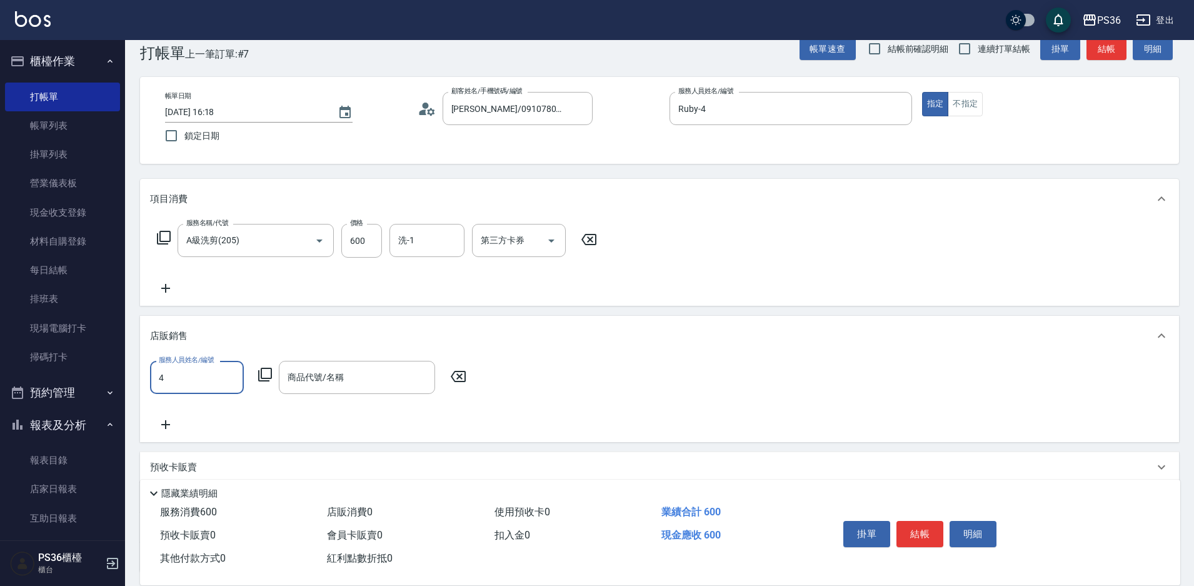
type input "Ruby-4"
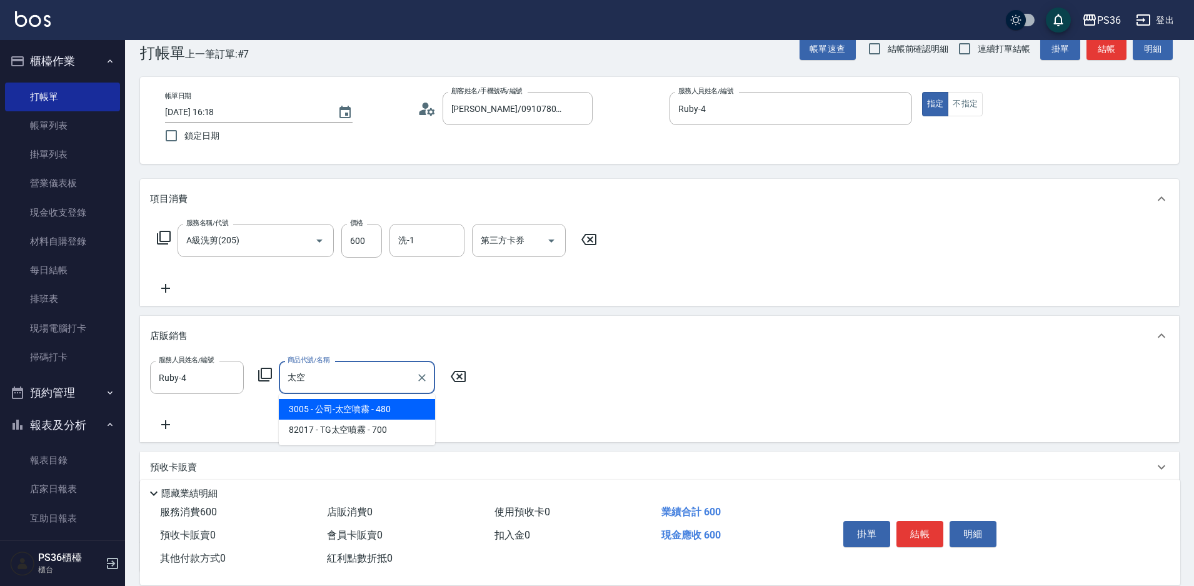
click at [394, 408] on span "3005 - 公司-太空噴霧 - 480" at bounding box center [357, 409] width 156 height 21
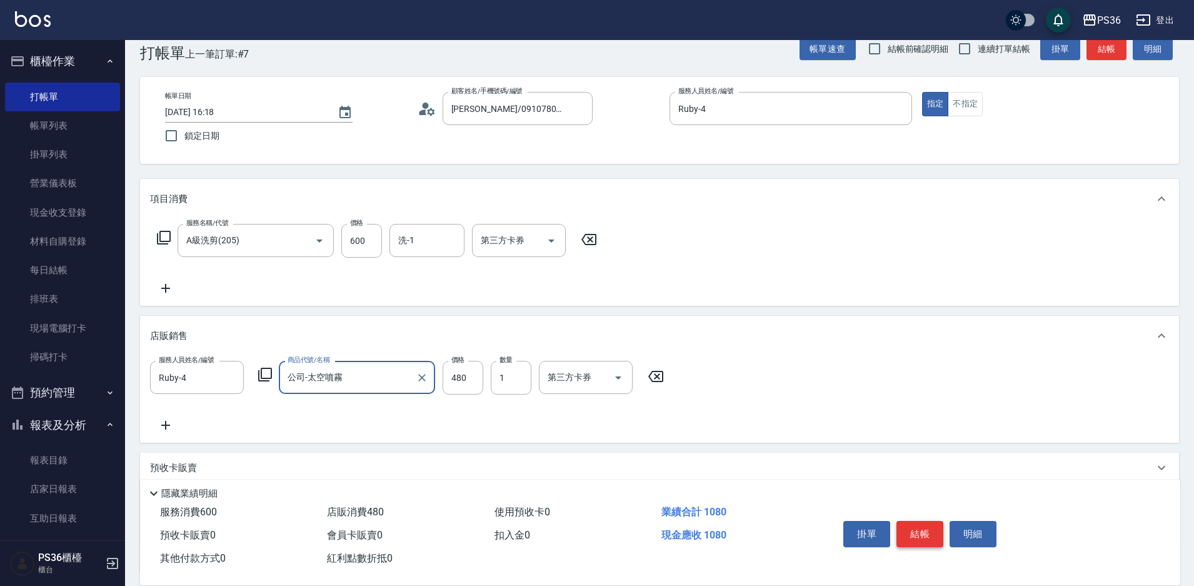
type input "公司-太空噴霧"
click at [918, 523] on button "結帳" at bounding box center [919, 534] width 47 height 26
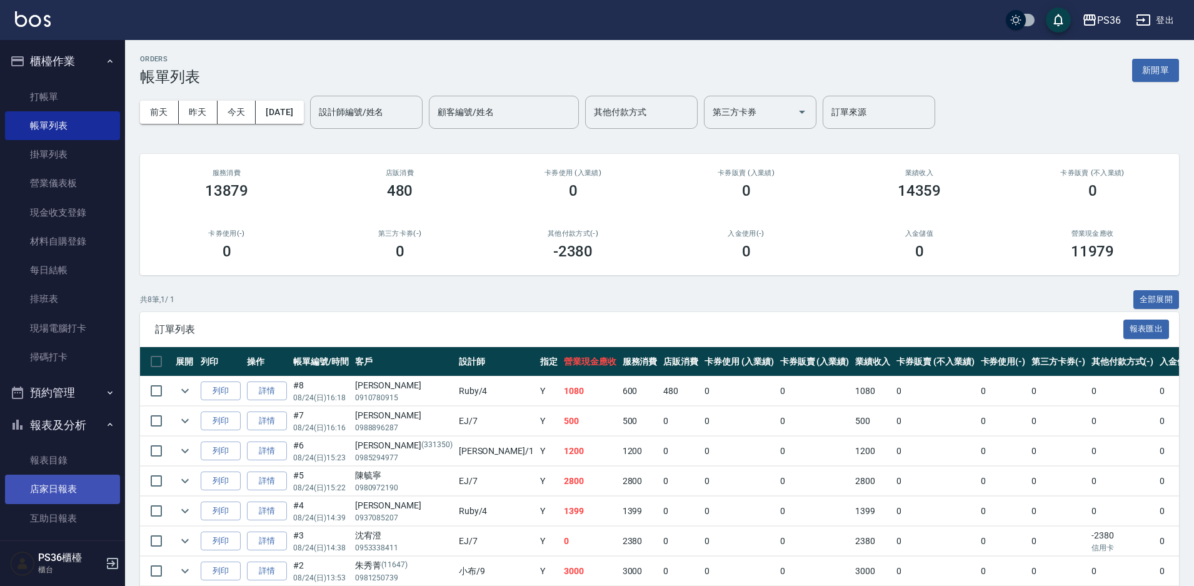
scroll to position [313, 0]
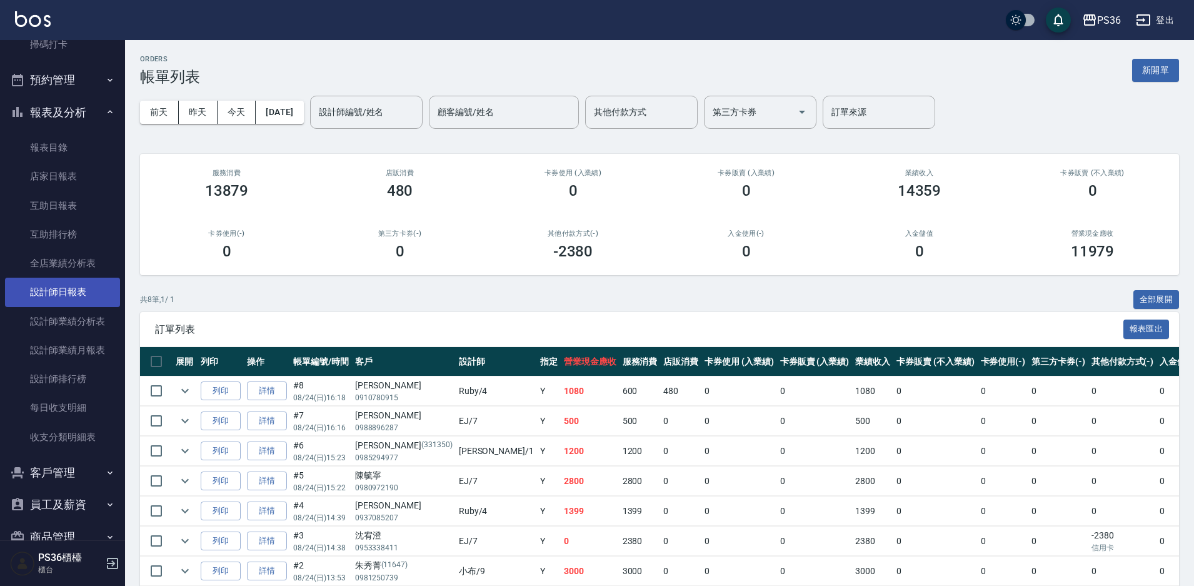
click at [51, 301] on link "設計師日報表" at bounding box center [62, 292] width 115 height 29
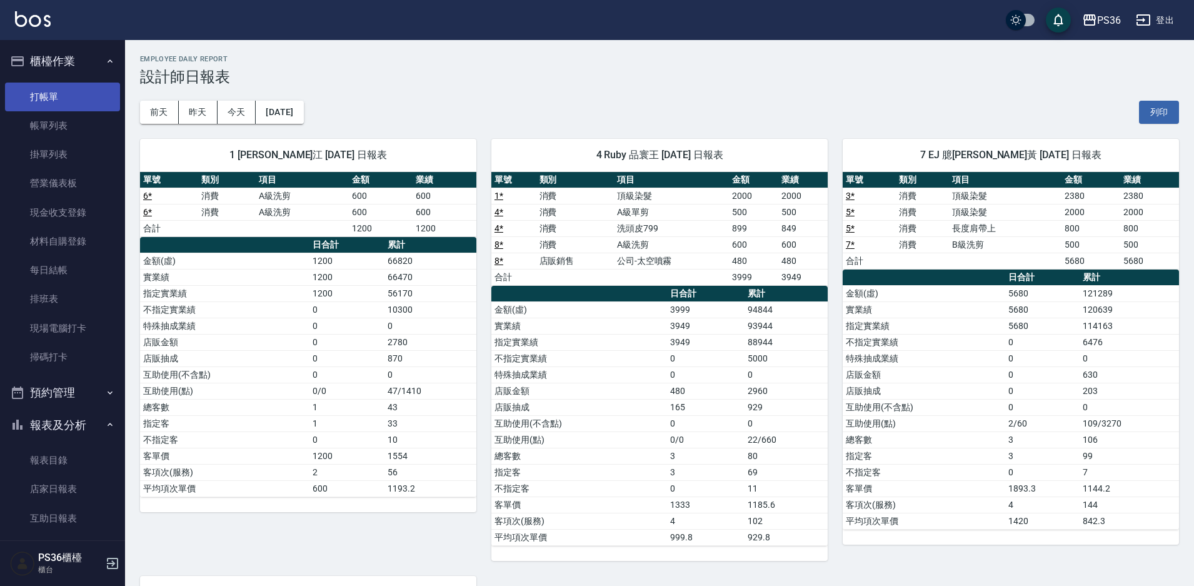
click at [45, 104] on link "打帳單" at bounding box center [62, 97] width 115 height 29
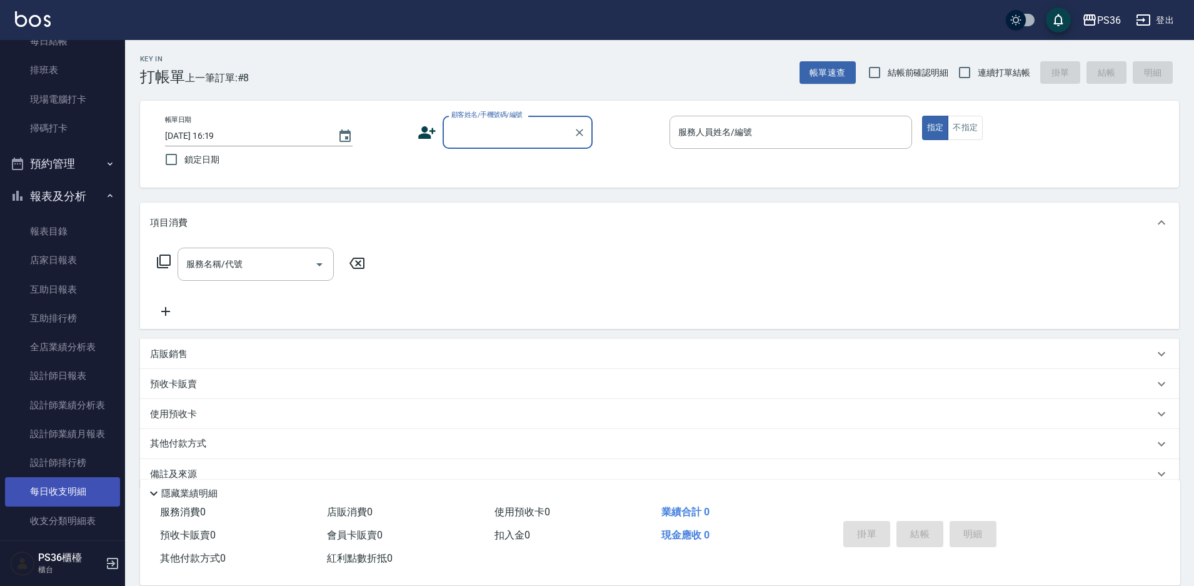
scroll to position [373, 0]
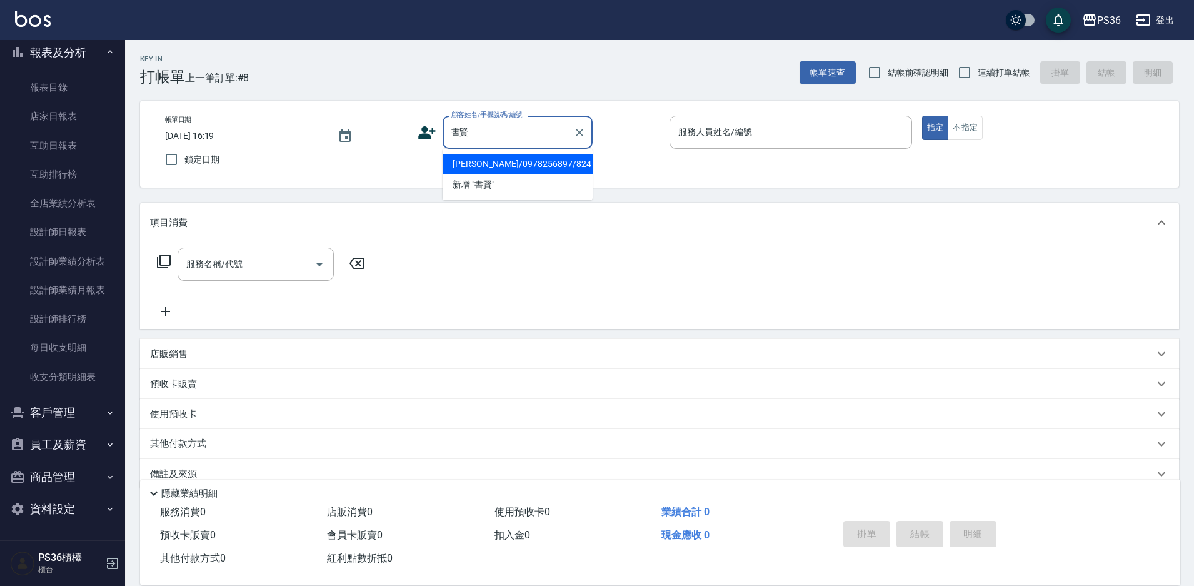
click at [482, 167] on li "[PERSON_NAME]/0978256897/824" at bounding box center [518, 164] width 150 height 21
type input "[PERSON_NAME]/0978256897/824"
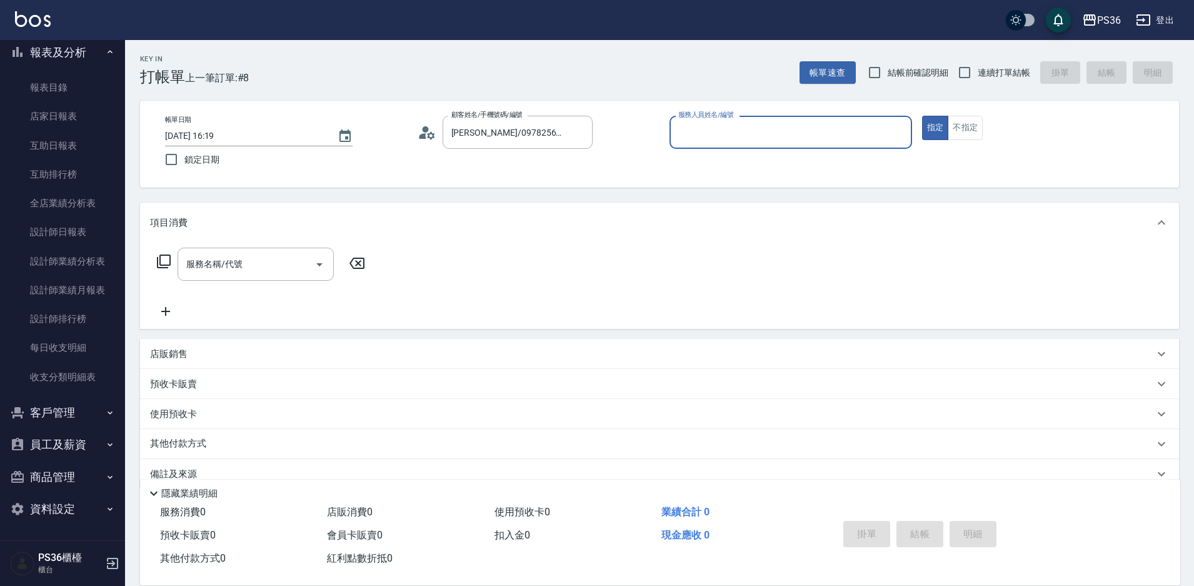
type input "小布-9"
click at [261, 264] on input "服務名稱/代號" at bounding box center [246, 264] width 126 height 22
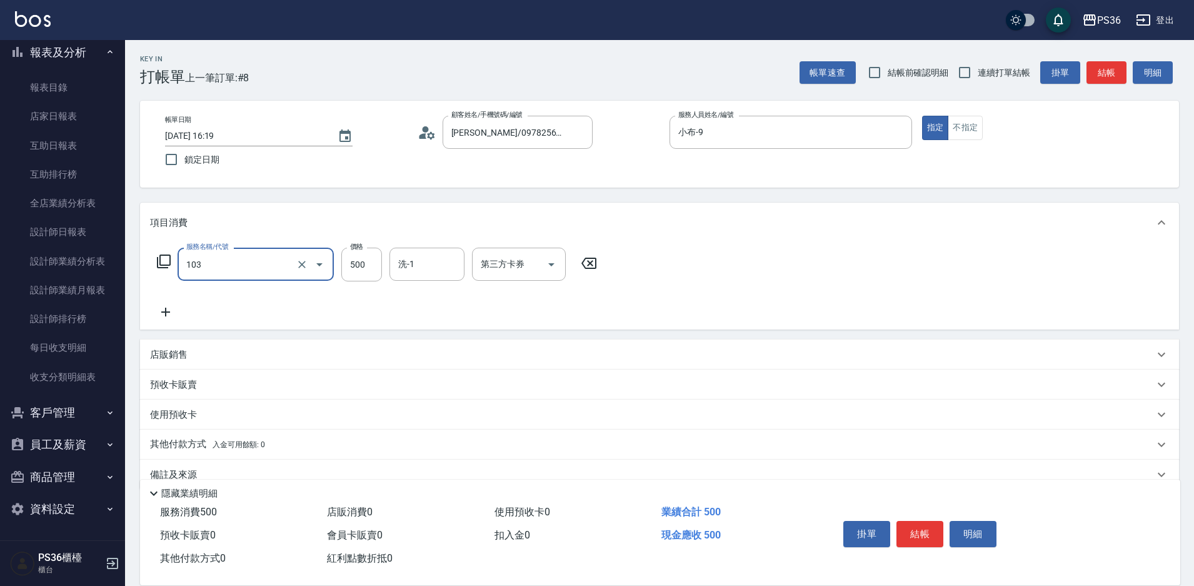
type input "B級洗剪(103)"
type input "[PERSON_NAME]-22"
click at [923, 534] on button "結帳" at bounding box center [919, 534] width 47 height 26
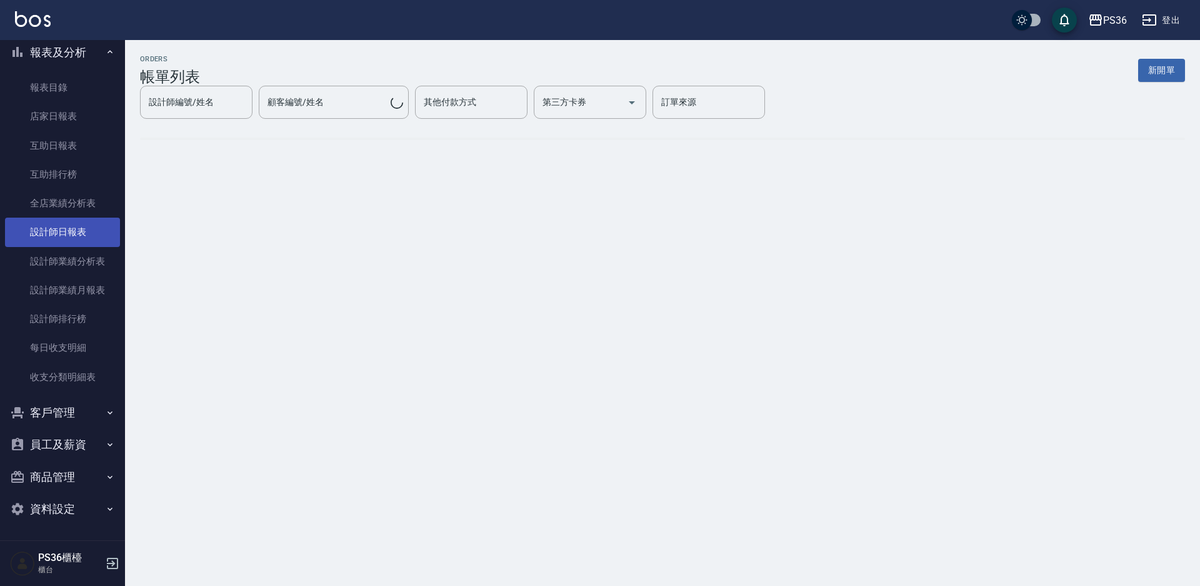
click at [68, 238] on link "設計師日報表" at bounding box center [62, 232] width 115 height 29
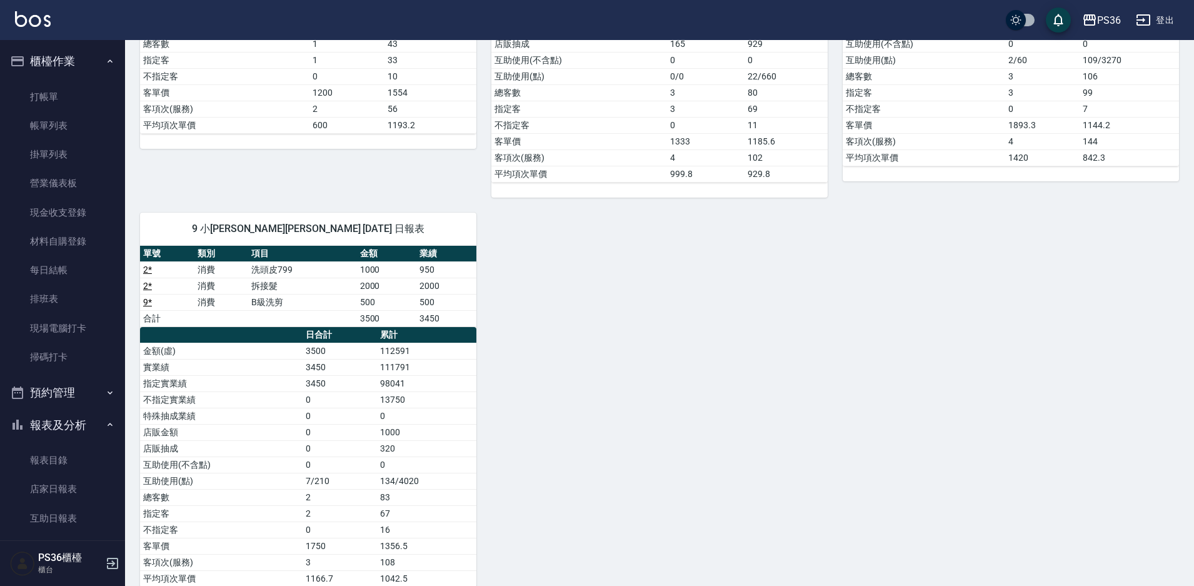
scroll to position [394, 0]
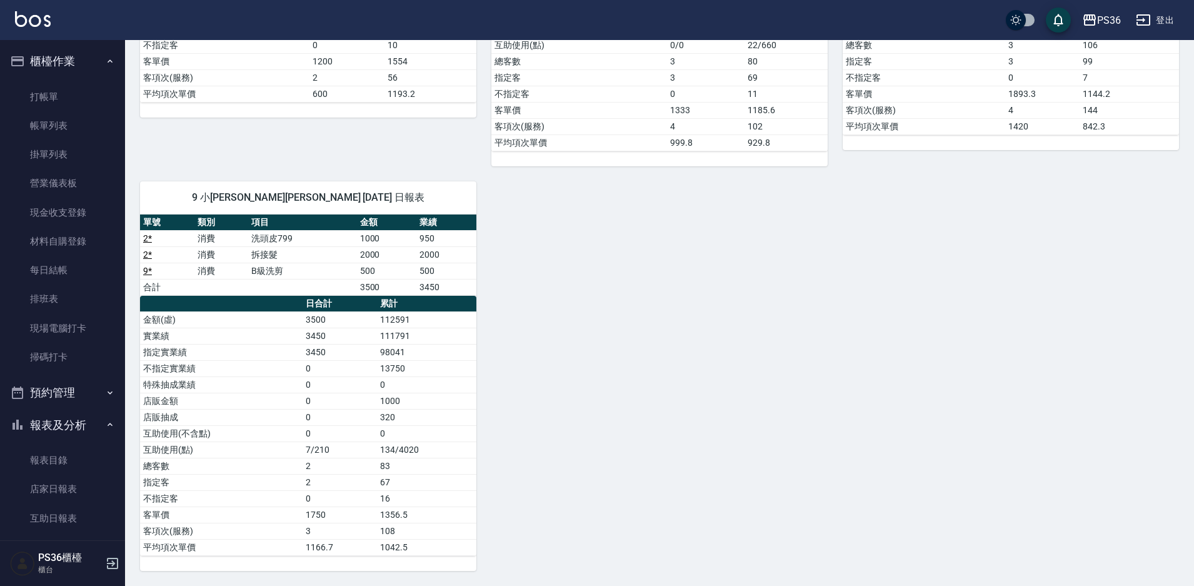
click at [695, 356] on div "1 [PERSON_NAME]江 [DATE] 日報表 單號 類別 項目 金額 業績 6 * 消費 A級洗剪 600 600 6 * 消費 A級洗剪 600 …" at bounding box center [652, 149] width 1054 height 841
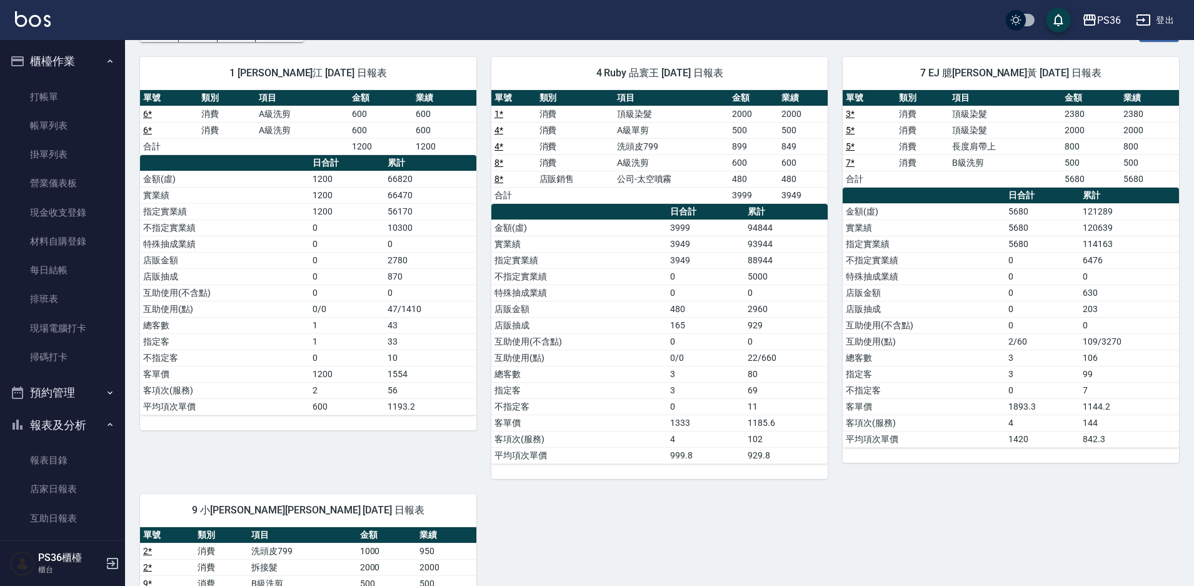
scroll to position [0, 0]
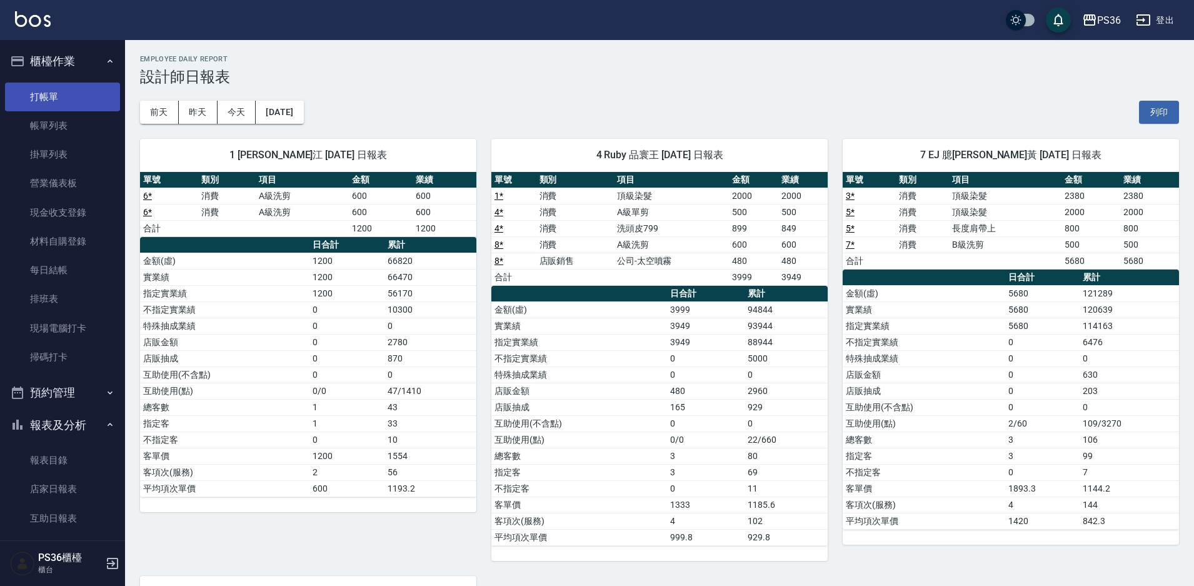
click at [46, 96] on link "打帳單" at bounding box center [62, 97] width 115 height 29
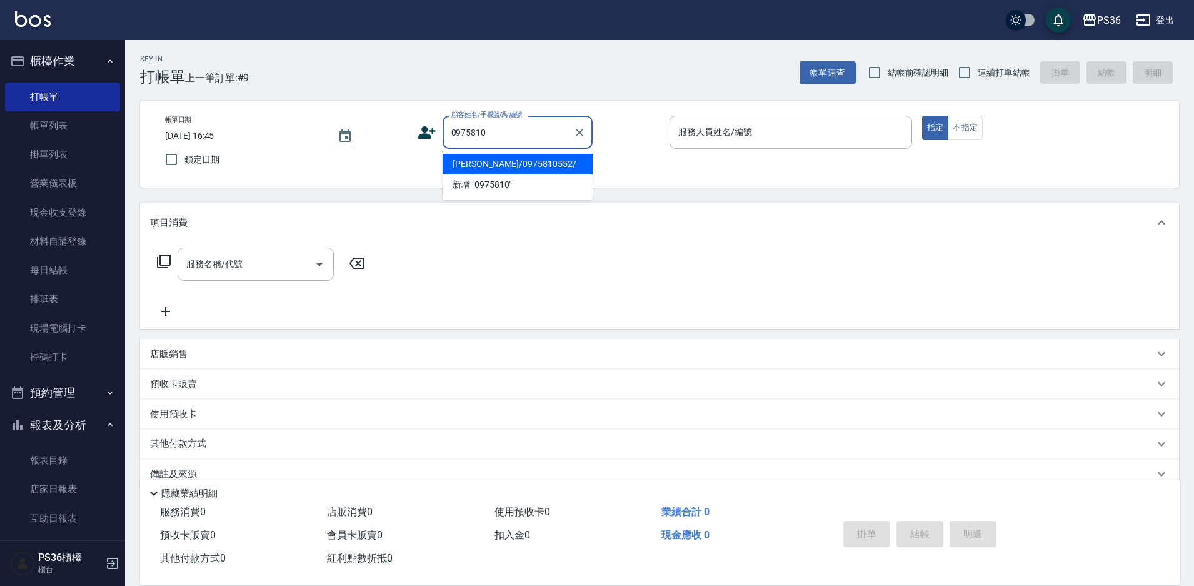
click at [507, 162] on li "[PERSON_NAME]/0975810552/" at bounding box center [518, 164] width 150 height 21
type input "[PERSON_NAME]/0975810552/"
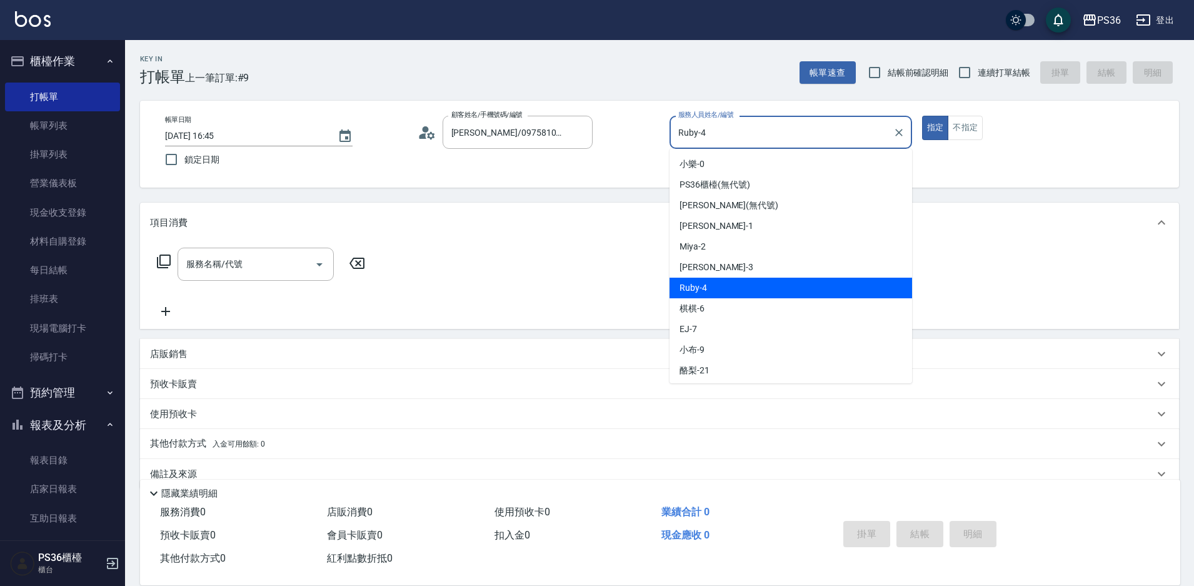
drag, startPoint x: 712, startPoint y: 134, endPoint x: 678, endPoint y: 142, distance: 35.3
click at [678, 142] on input "Ruby-4" at bounding box center [781, 132] width 213 height 22
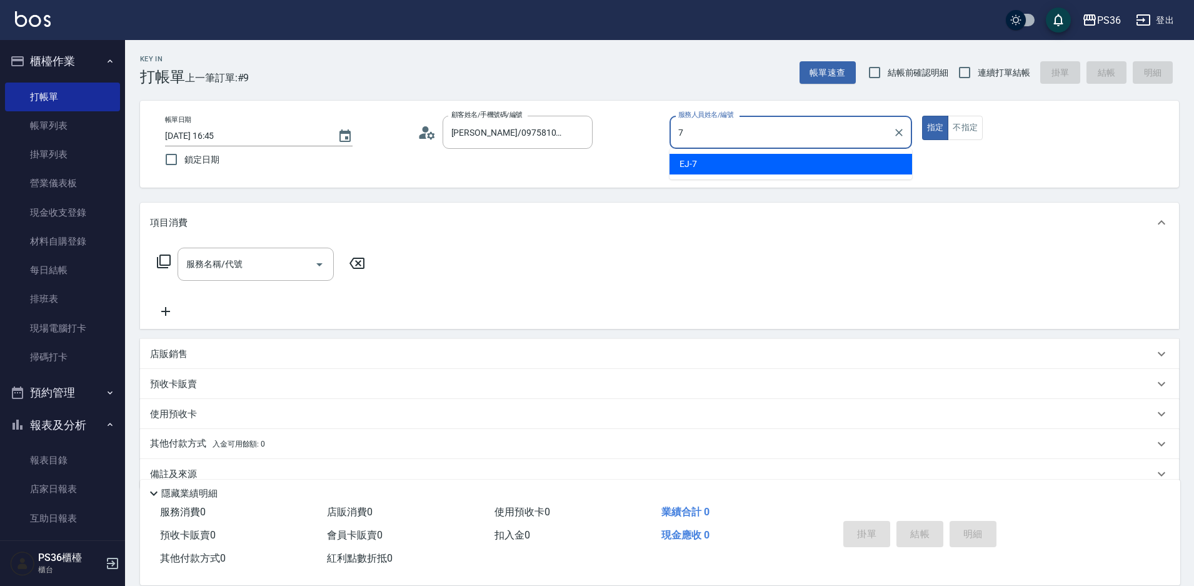
type input "7"
type button "true"
type input "EJ-7"
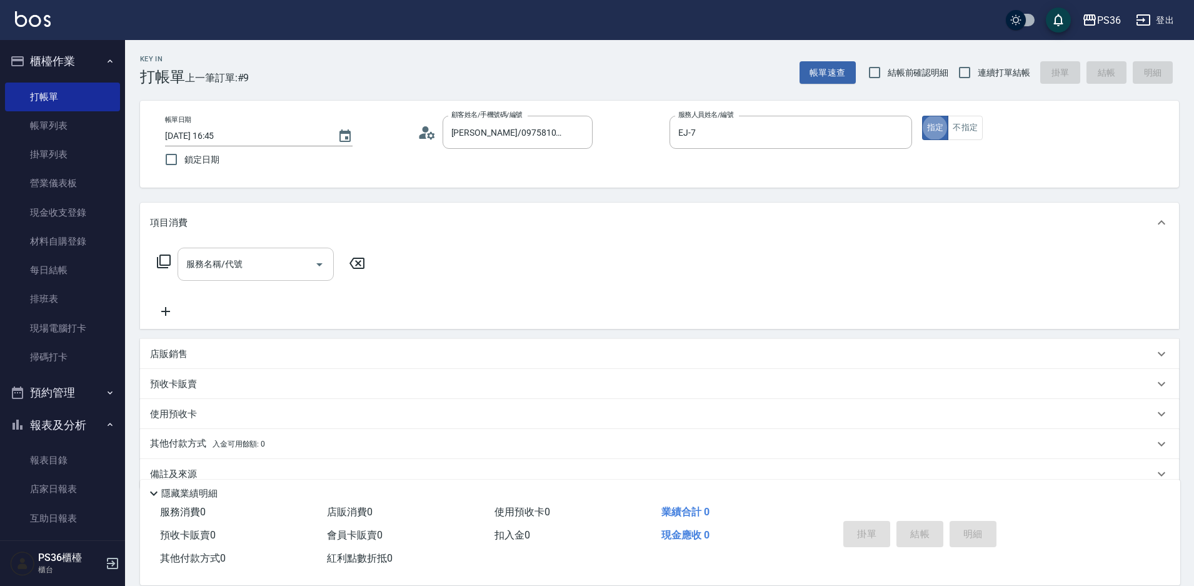
click at [246, 266] on input "服務名稱/代號" at bounding box center [246, 264] width 126 height 22
type input "103"
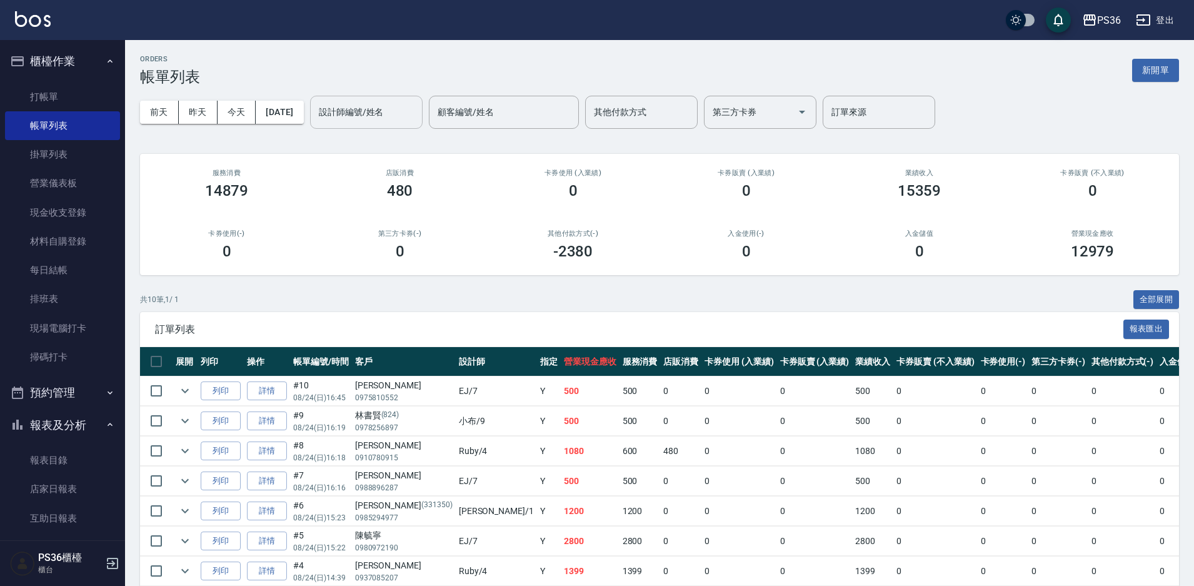
click at [376, 109] on input "設計師編號/姓名" at bounding box center [366, 112] width 101 height 22
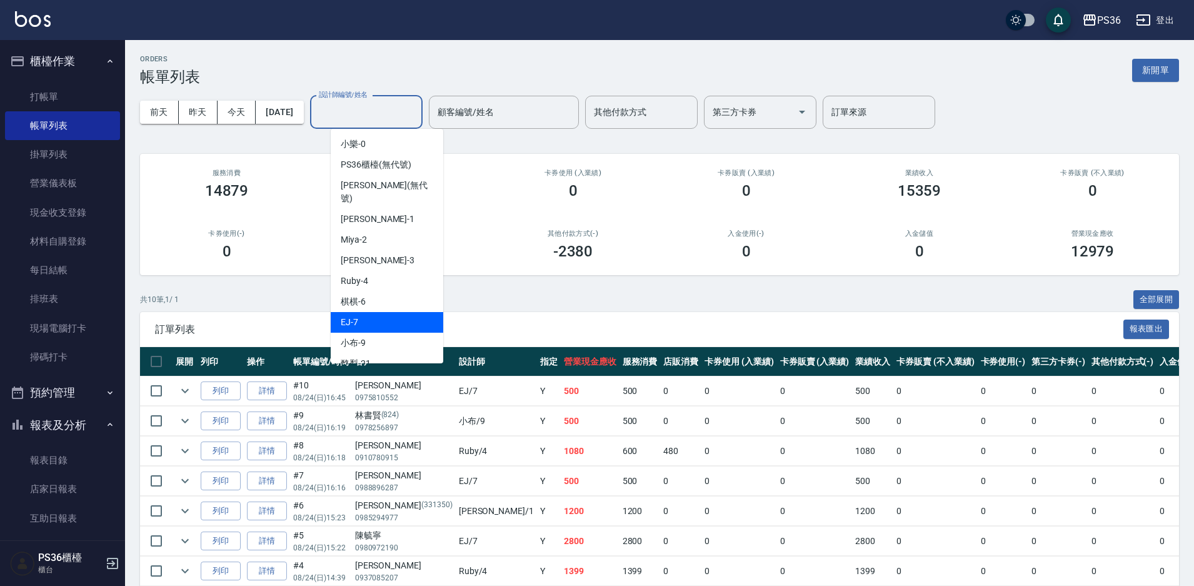
click at [349, 316] on span "EJ -7" at bounding box center [350, 322] width 18 height 13
type input "EJ-7"
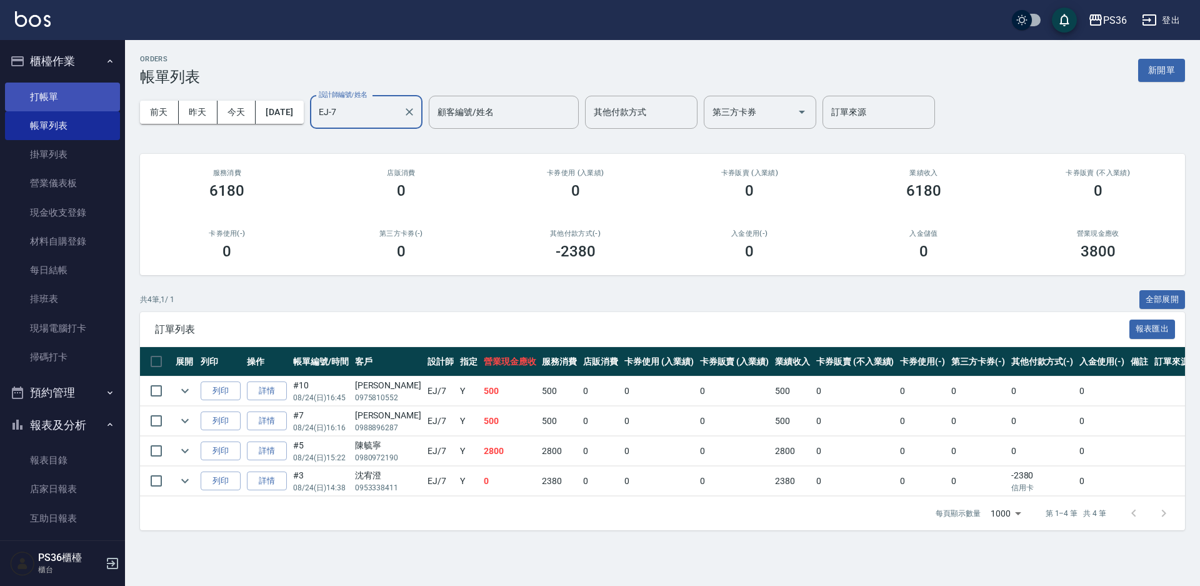
click at [33, 93] on link "打帳單" at bounding box center [62, 97] width 115 height 29
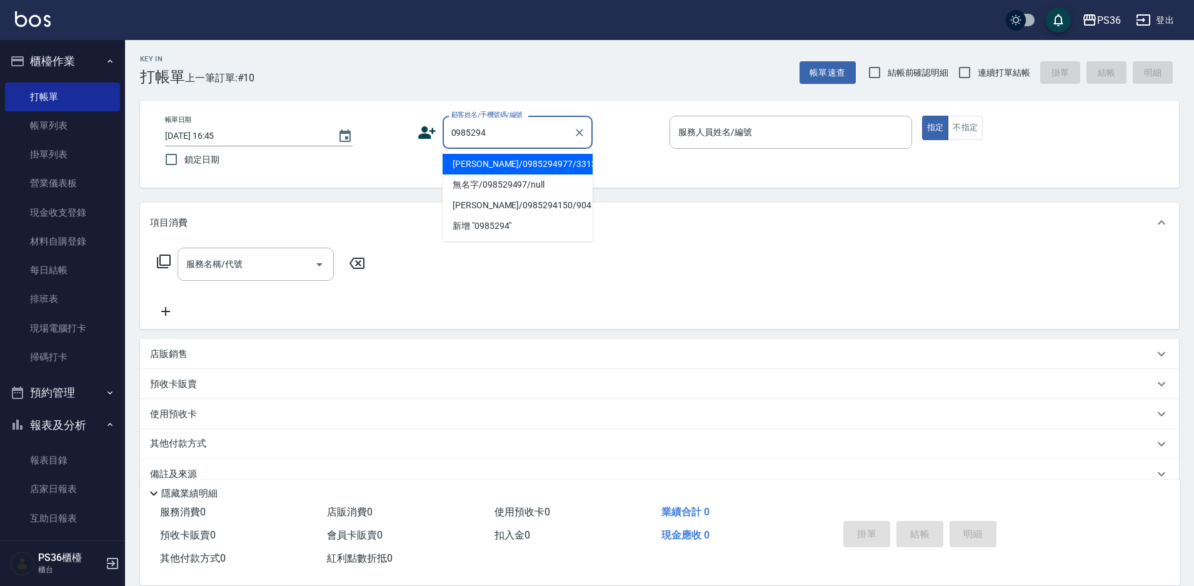
click at [444, 156] on li "[PERSON_NAME]/0985294977/331350" at bounding box center [518, 164] width 150 height 21
type input "[PERSON_NAME]/0985294977/331350"
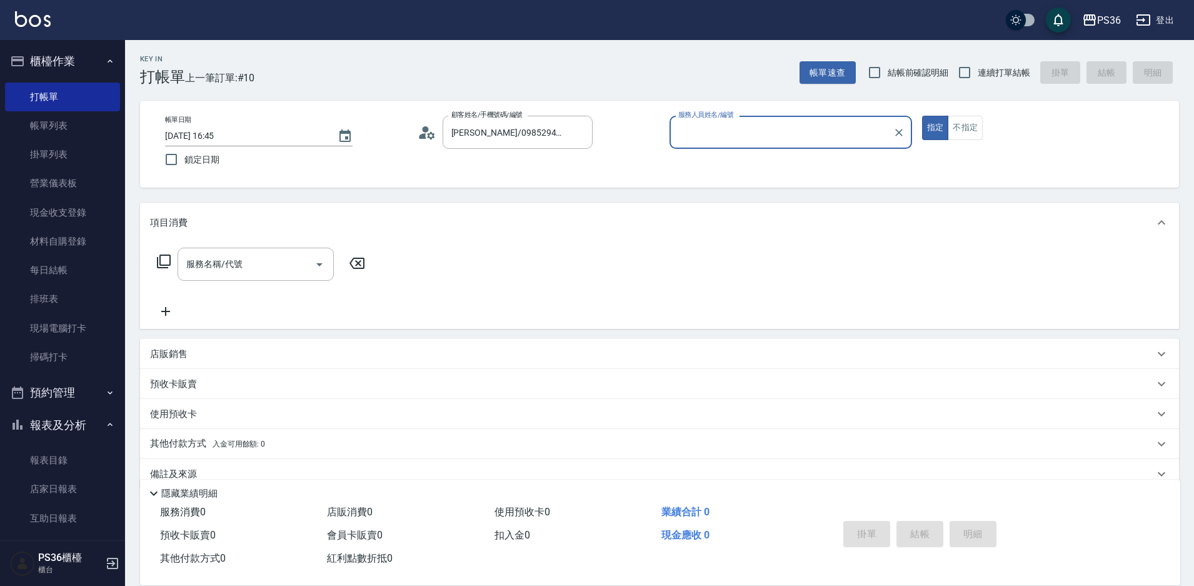
type input "[PERSON_NAME]-1"
click at [259, 273] on input "服務名稱/代號" at bounding box center [246, 264] width 126 height 22
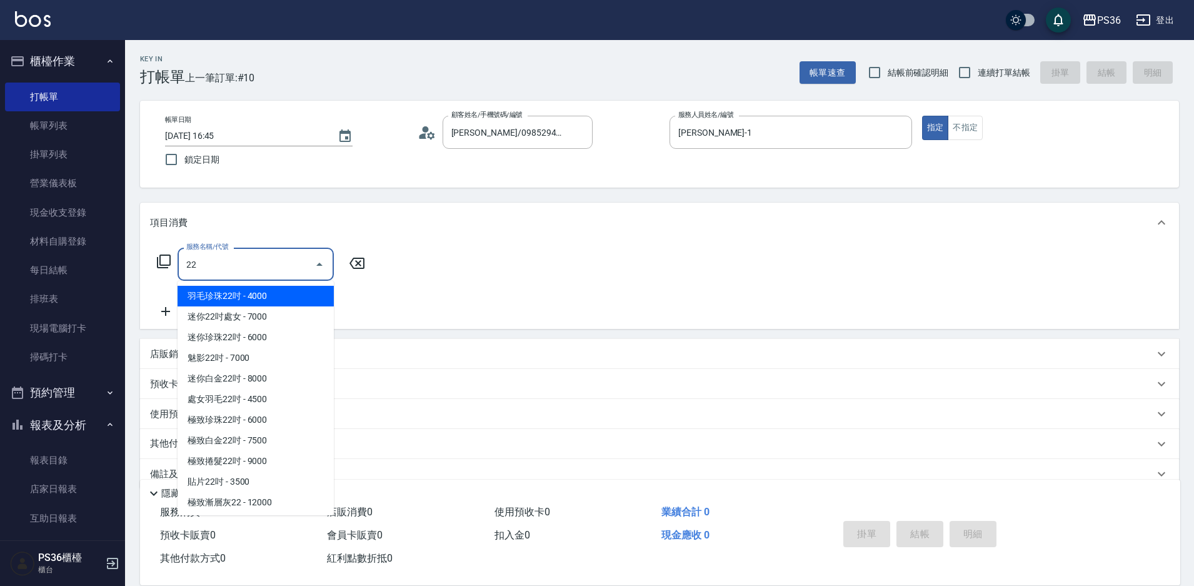
type input "2"
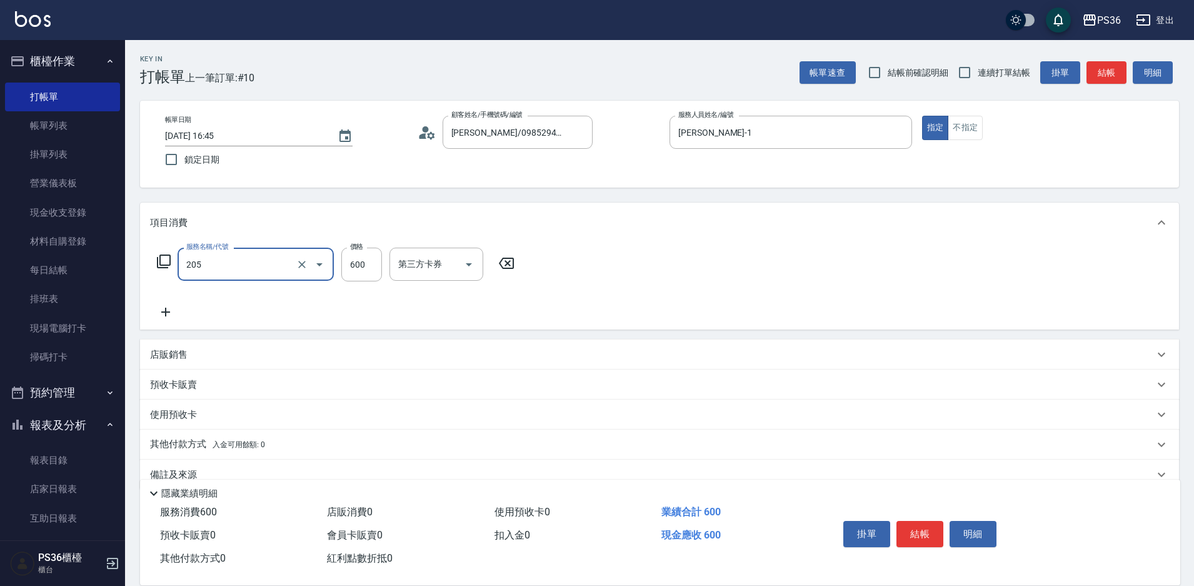
type input "A級洗剪(205)"
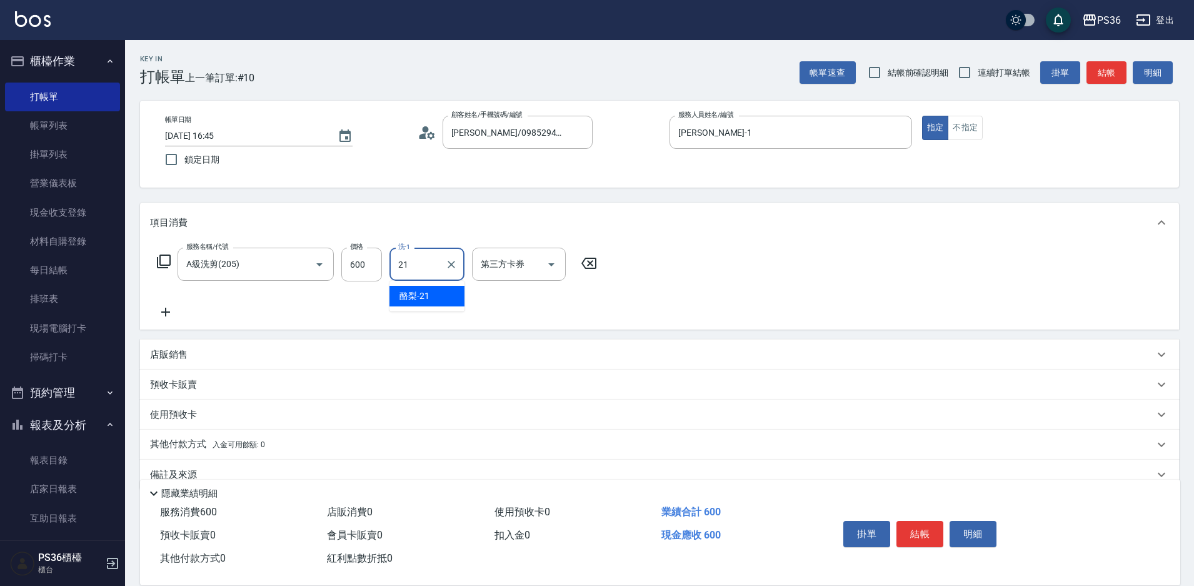
type input "酪梨-21"
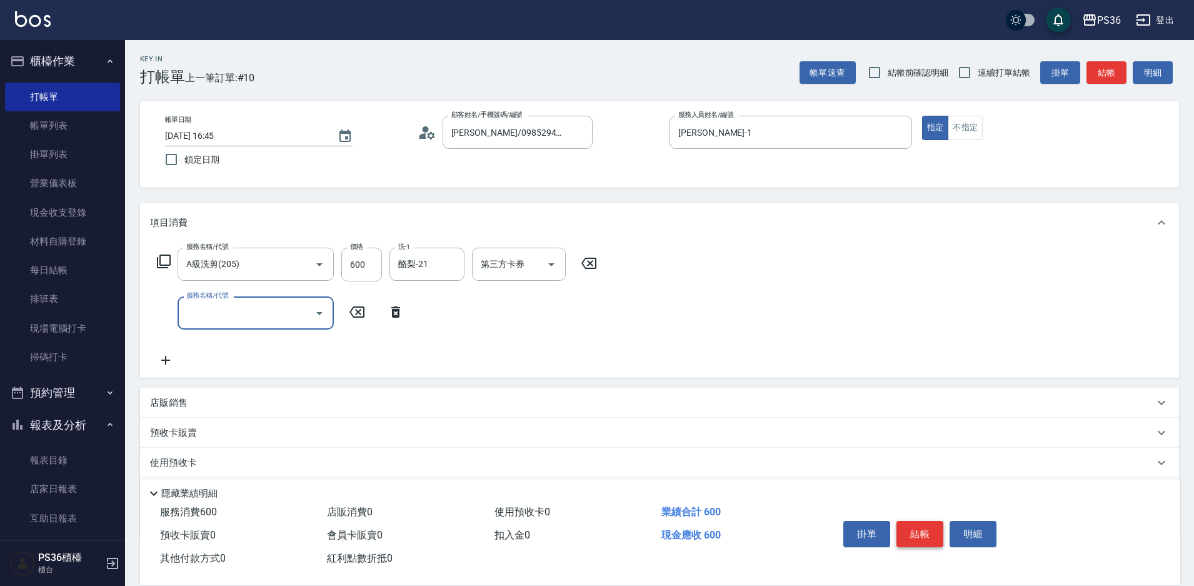
click at [920, 531] on button "結帳" at bounding box center [919, 534] width 47 height 26
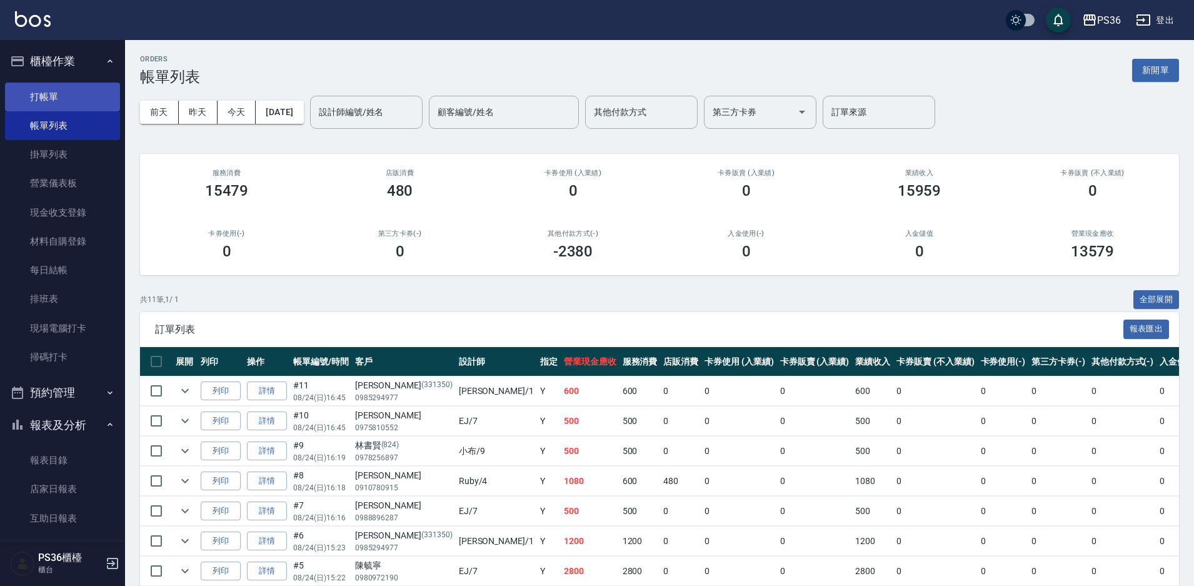
click at [24, 99] on link "打帳單" at bounding box center [62, 97] width 115 height 29
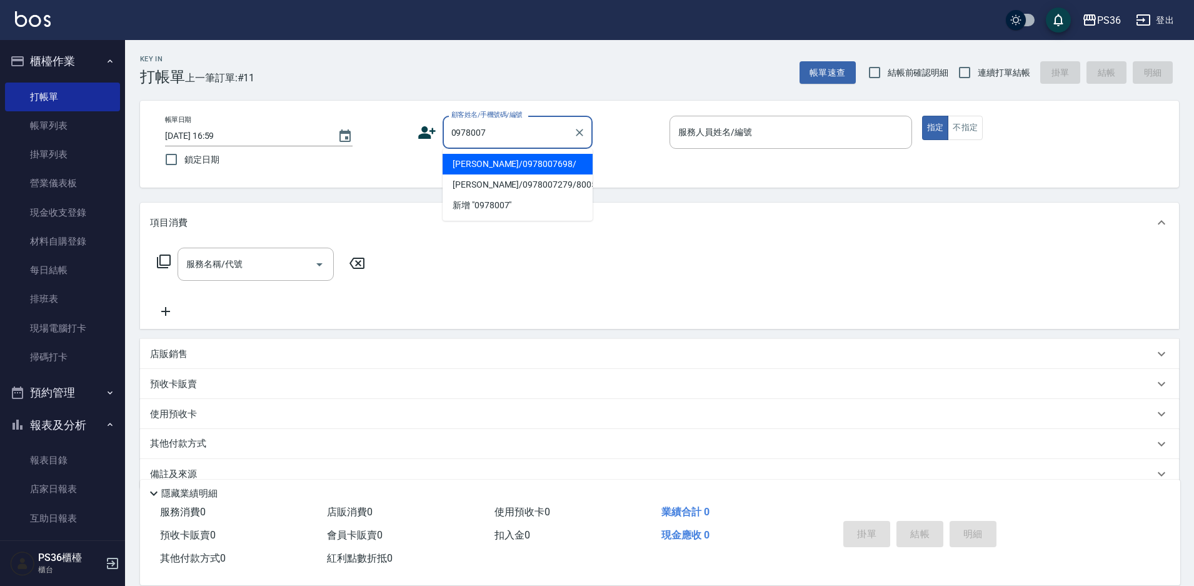
click at [519, 170] on li "[PERSON_NAME]/0978007698/" at bounding box center [518, 164] width 150 height 21
type input "[PERSON_NAME]/0978007698/"
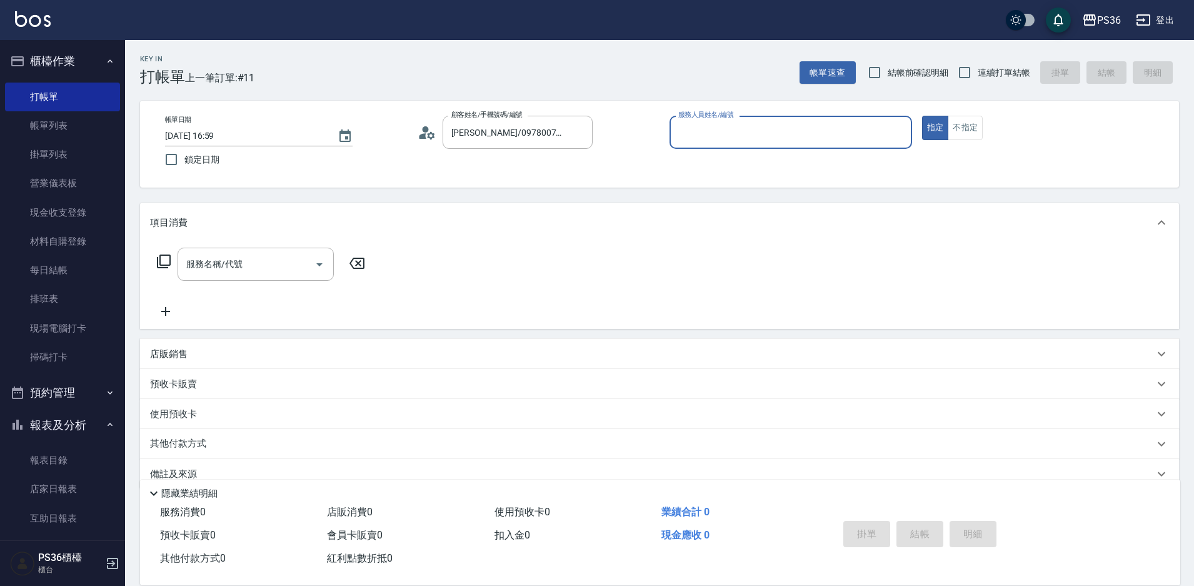
type input "Ruby-4"
click at [968, 119] on button "不指定" at bounding box center [965, 128] width 35 height 24
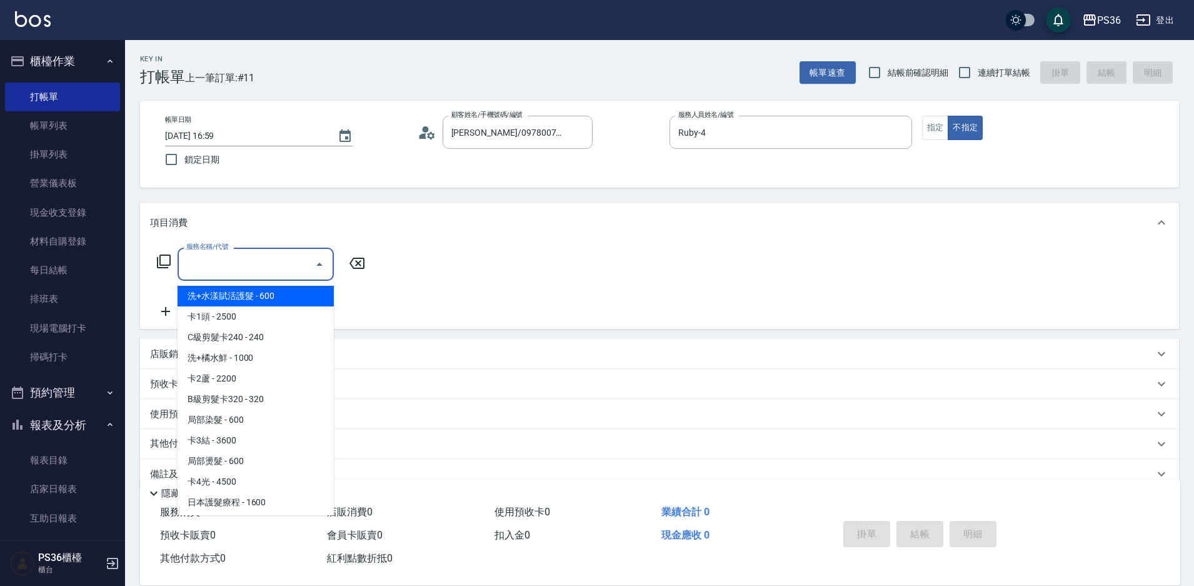
click at [253, 267] on input "服務名稱/代號" at bounding box center [246, 264] width 126 height 22
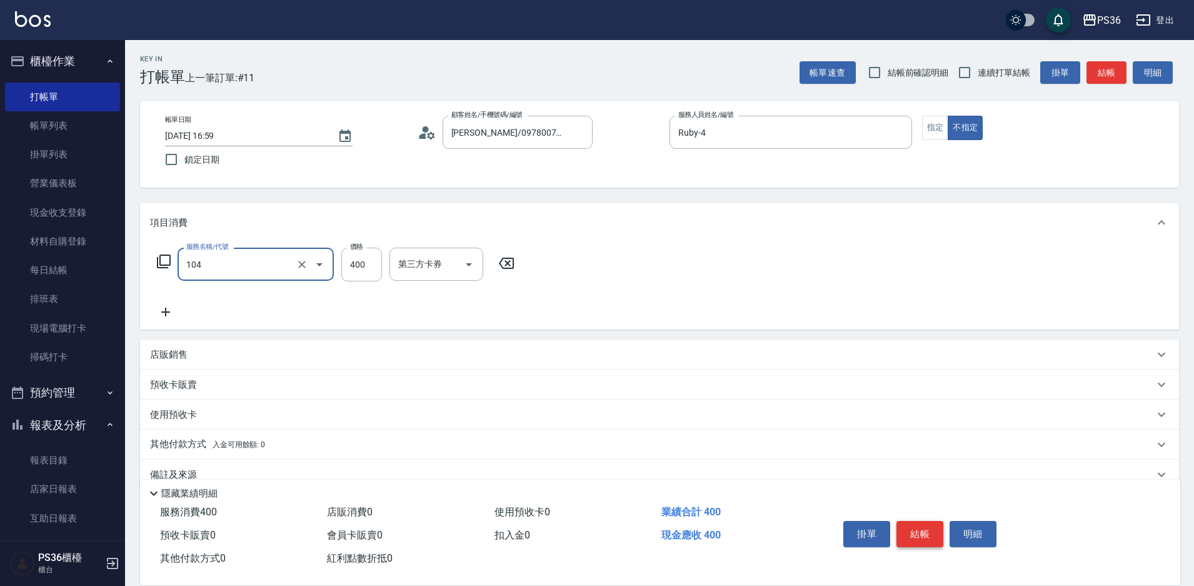
type input "B級單剪(104)"
click at [920, 521] on button "結帳" at bounding box center [919, 534] width 47 height 26
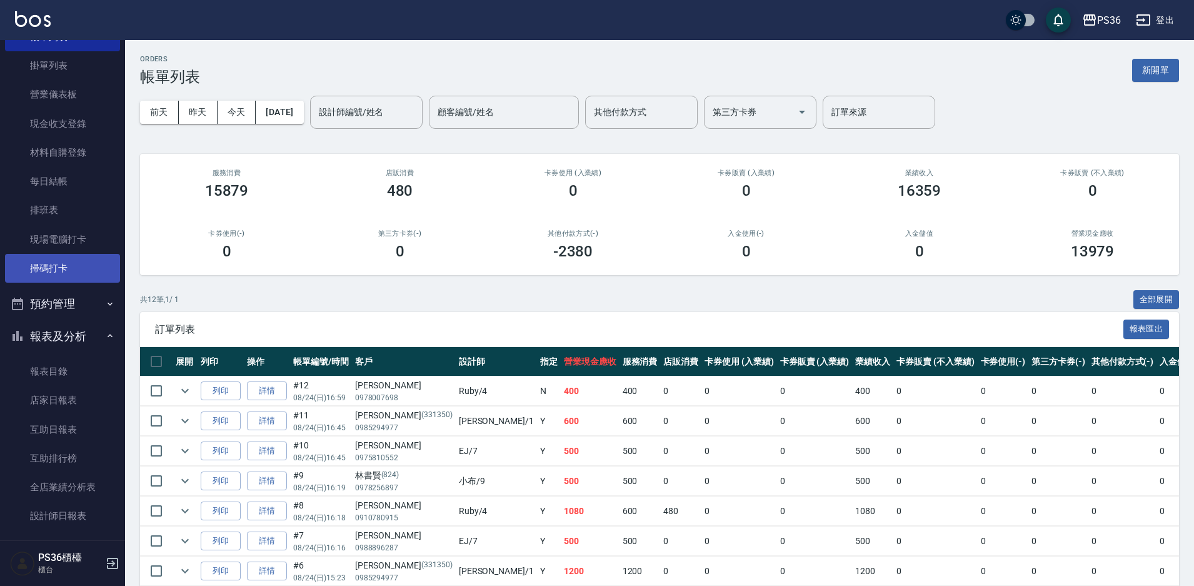
scroll to position [313, 0]
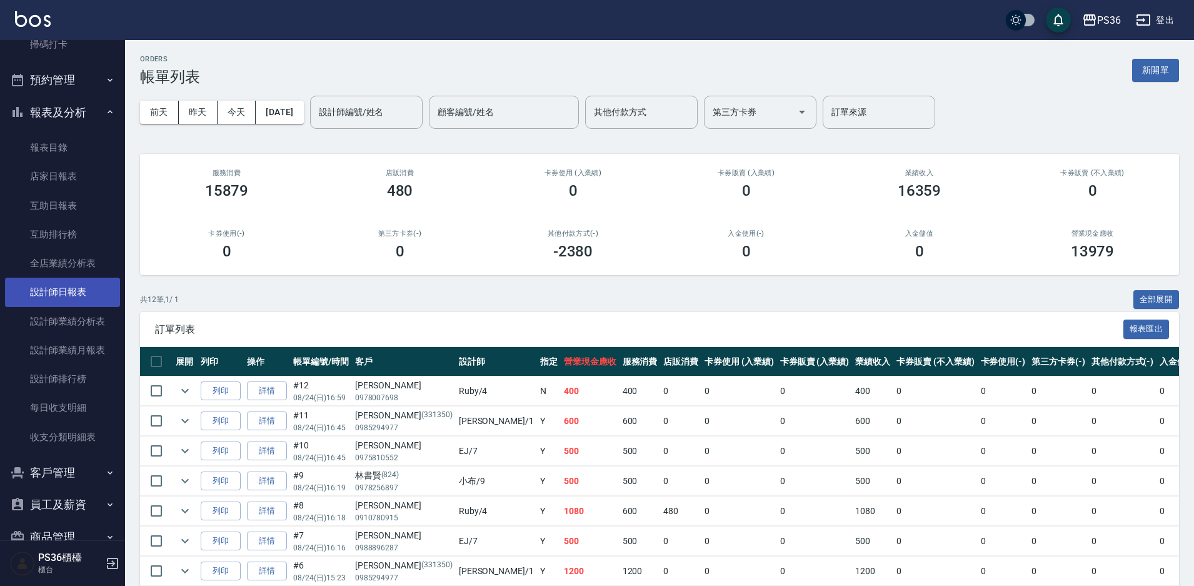
click at [70, 289] on link "設計師日報表" at bounding box center [62, 292] width 115 height 29
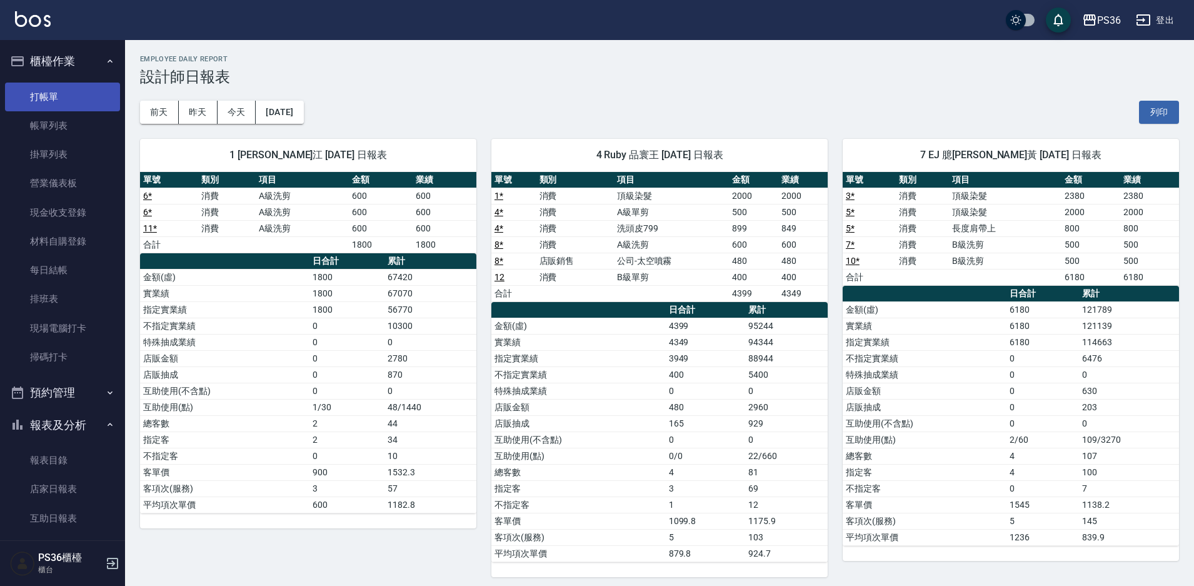
click at [49, 100] on link "打帳單" at bounding box center [62, 97] width 115 height 29
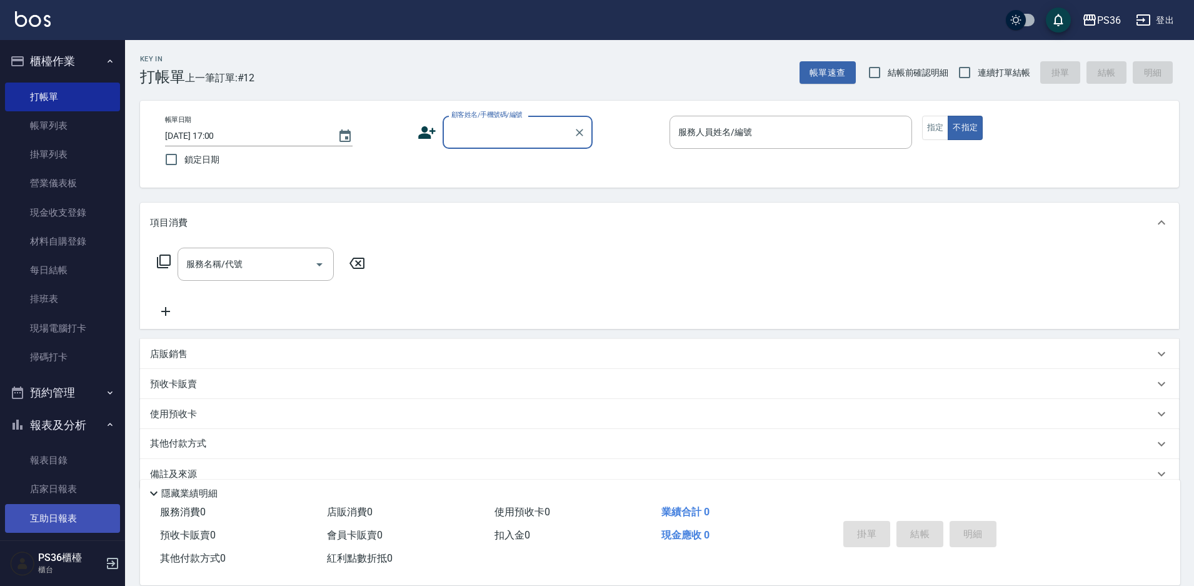
click at [64, 512] on link "互助日報表" at bounding box center [62, 518] width 115 height 29
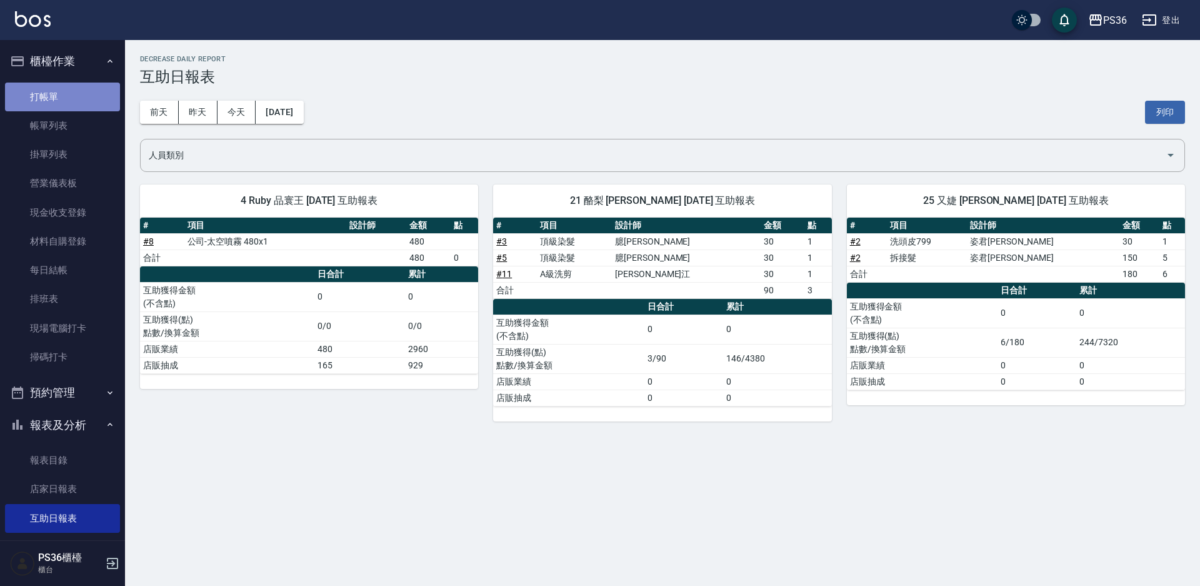
click at [81, 91] on link "打帳單" at bounding box center [62, 97] width 115 height 29
